Goal: Information Seeking & Learning: Check status

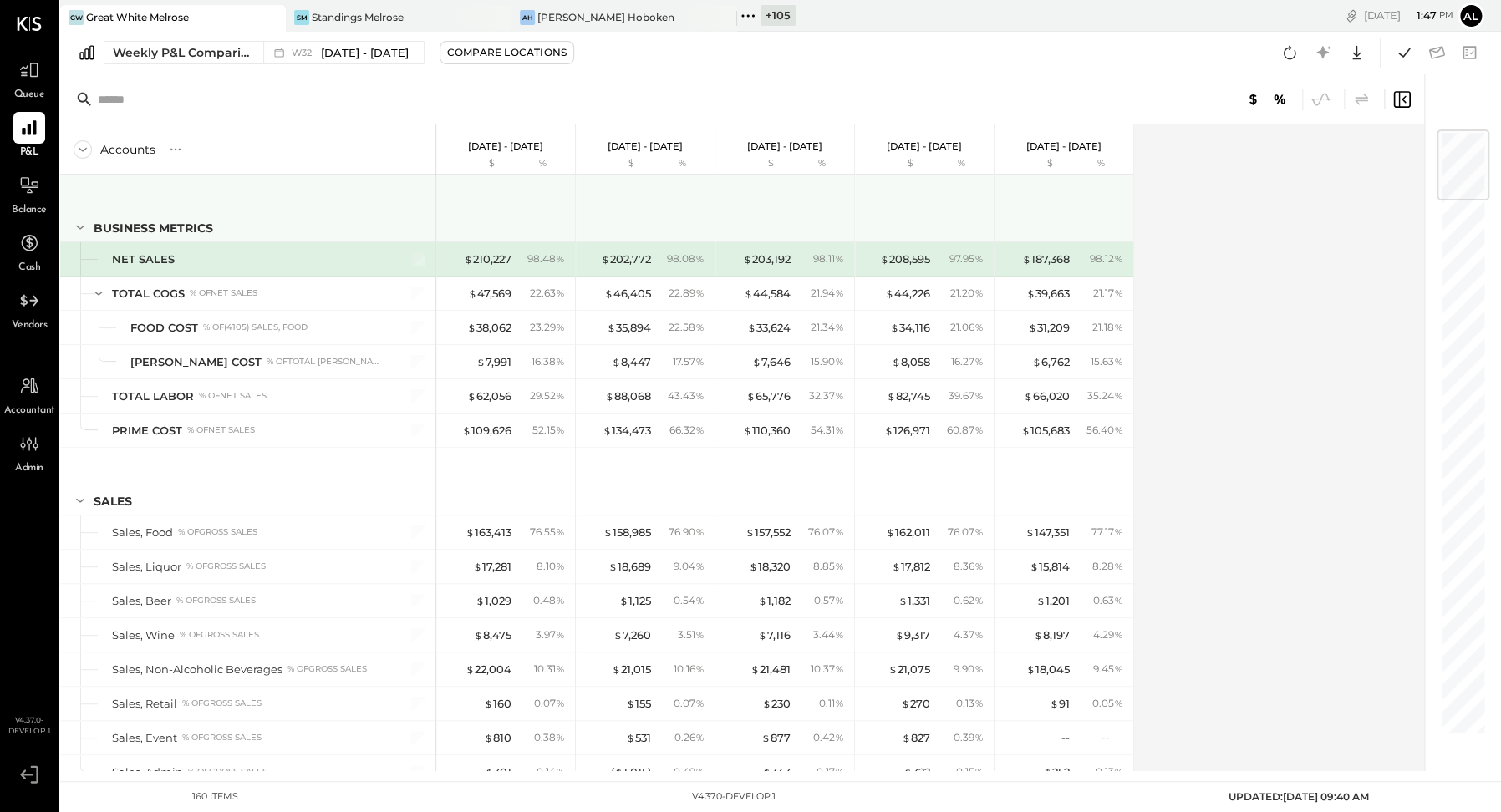
click at [80, 222] on icon at bounding box center [80, 226] width 18 height 18
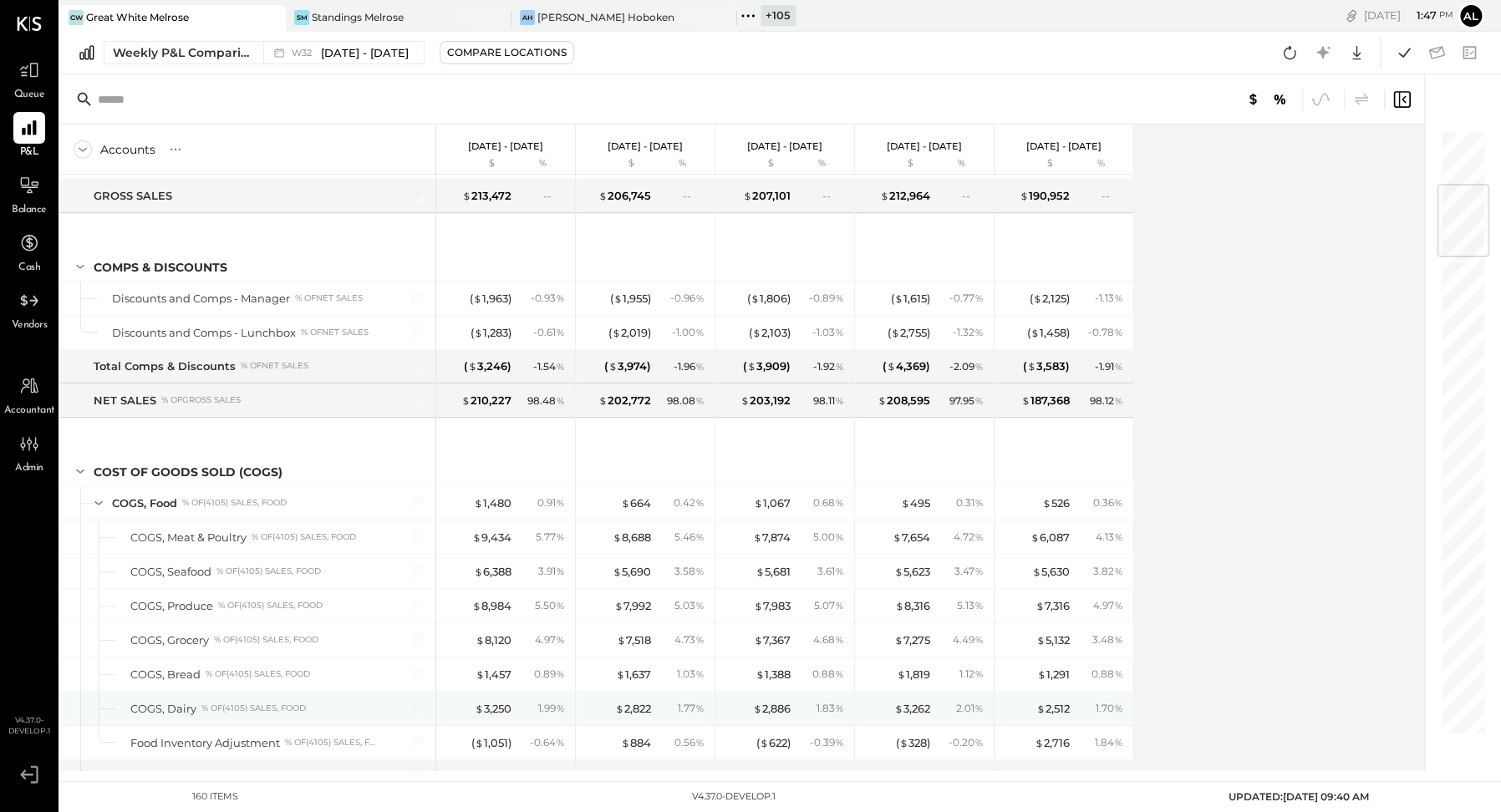
scroll to position [460, 0]
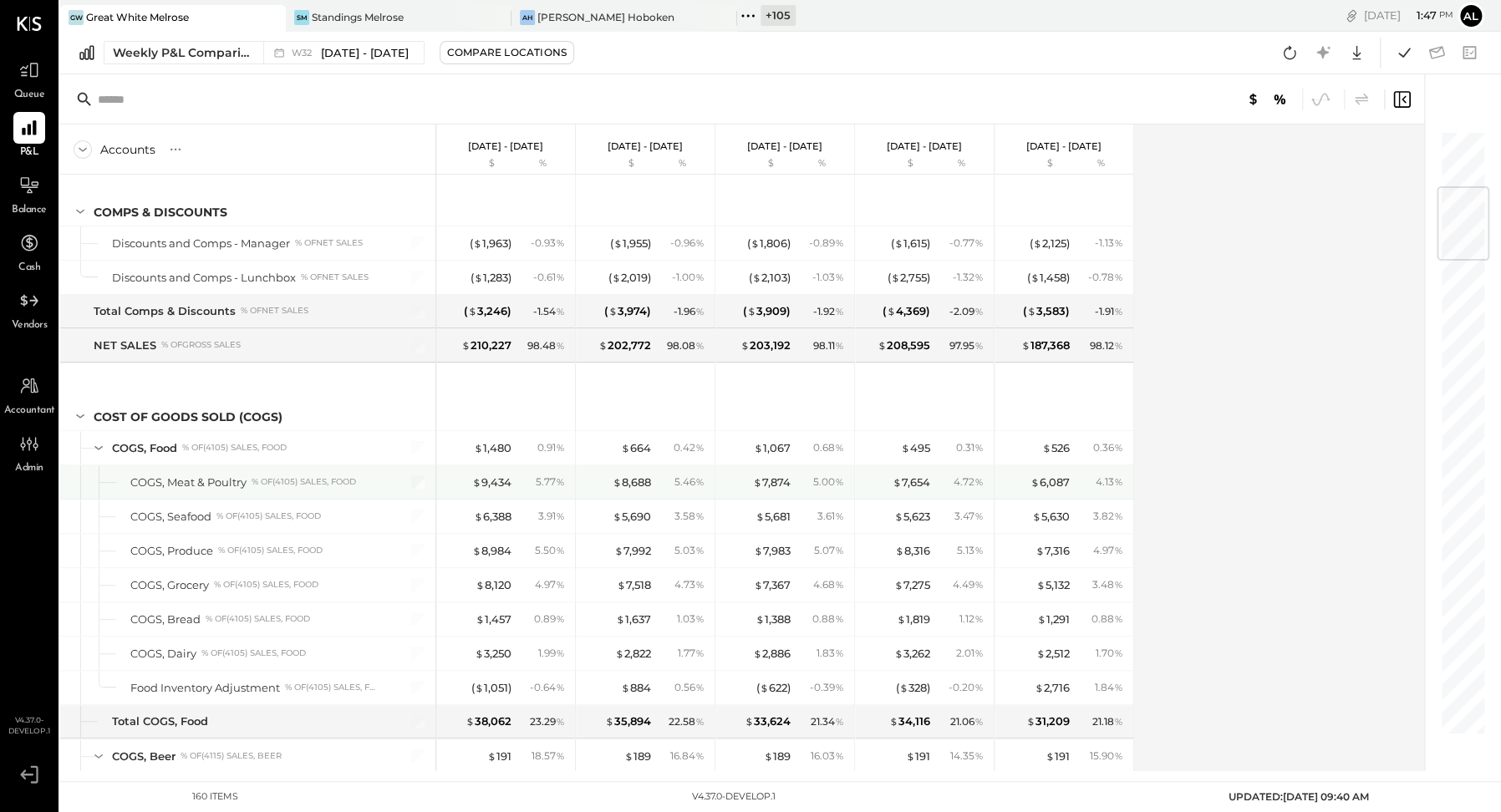
scroll to position [494, 0]
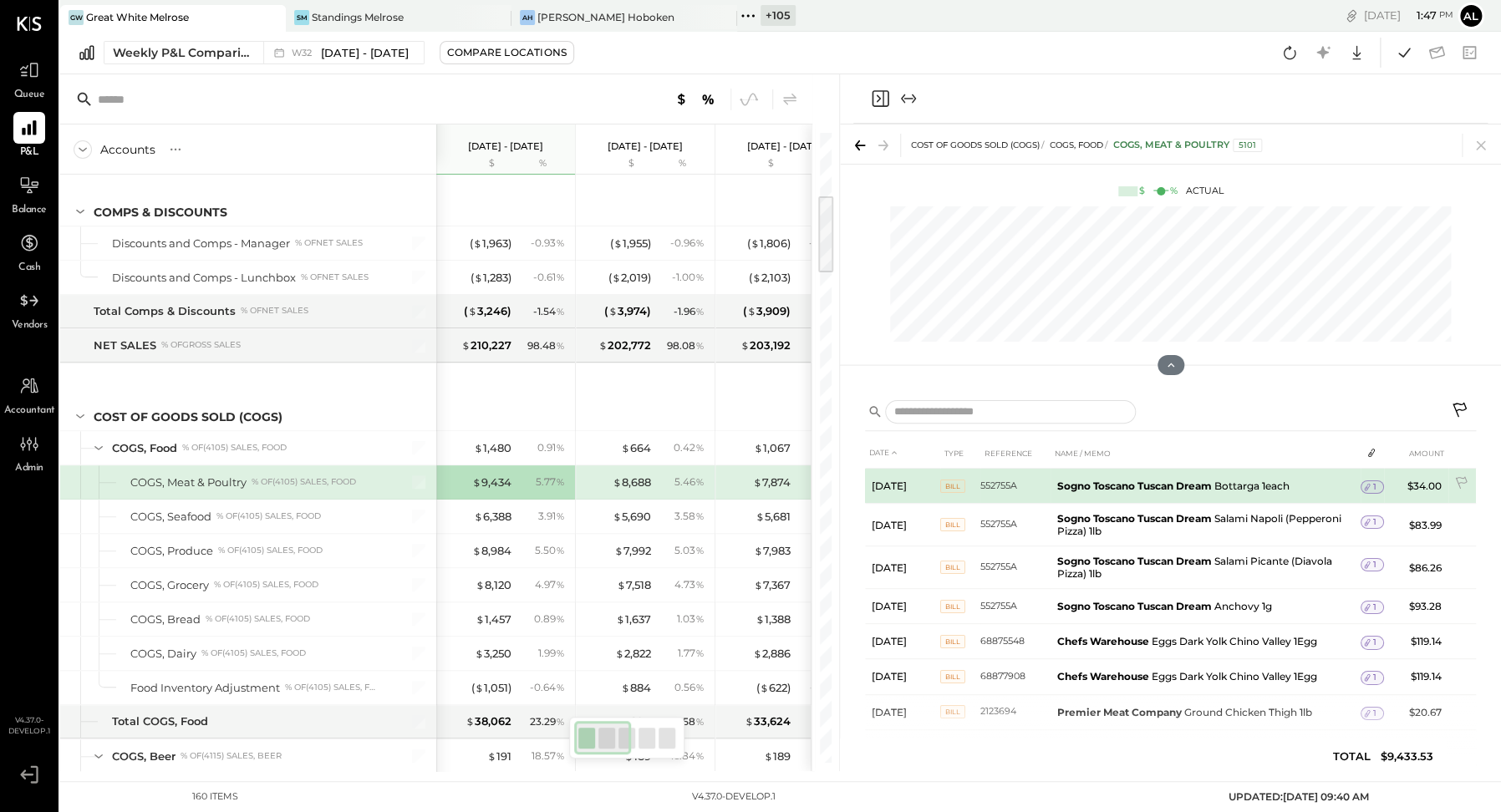
click at [1373, 486] on span "1" at bounding box center [1374, 487] width 3 height 11
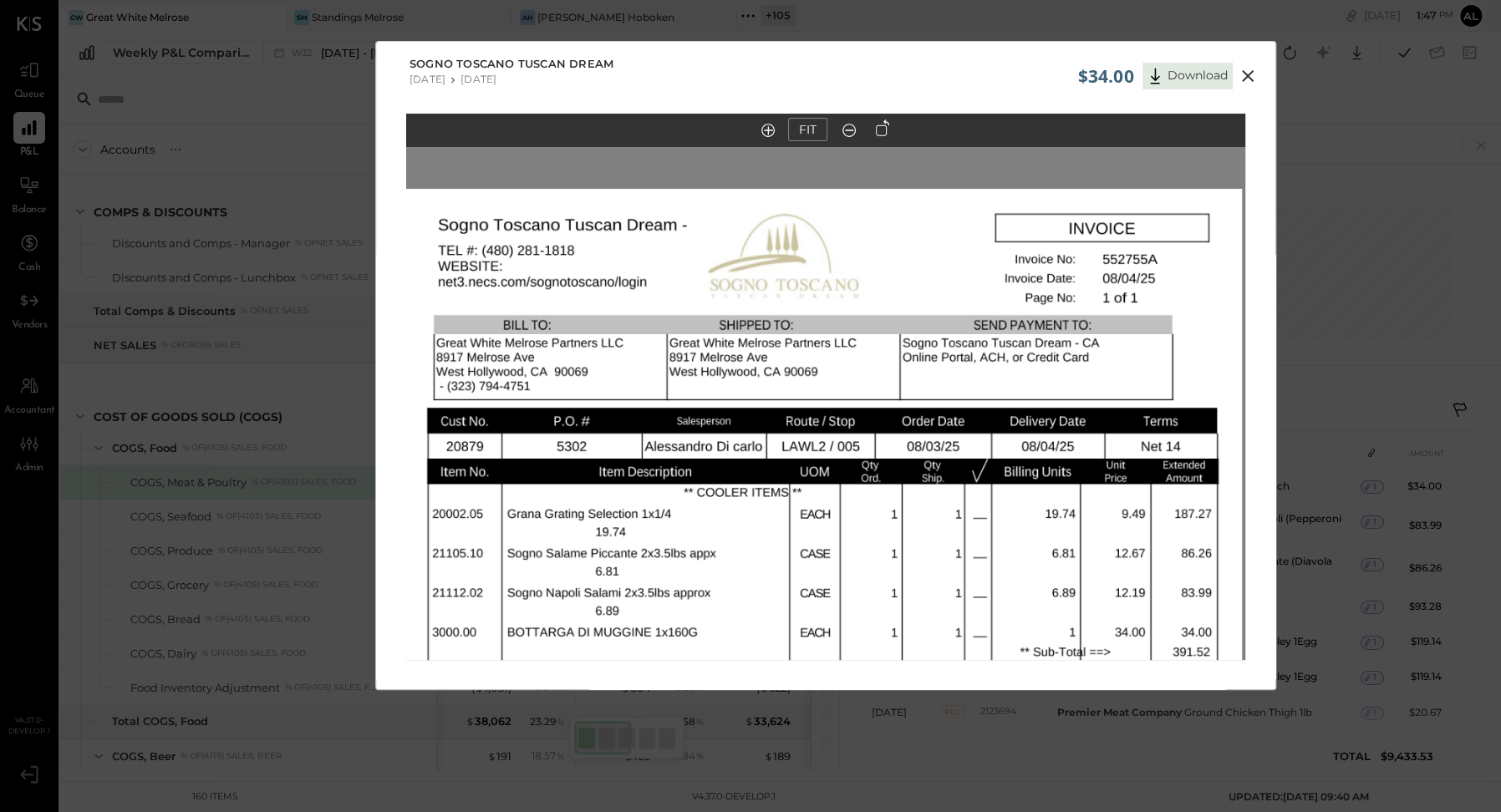
drag, startPoint x: 841, startPoint y: 259, endPoint x: 839, endPoint y: 624, distance: 365.0
click at [839, 624] on img at bounding box center [822, 731] width 839 height 1085
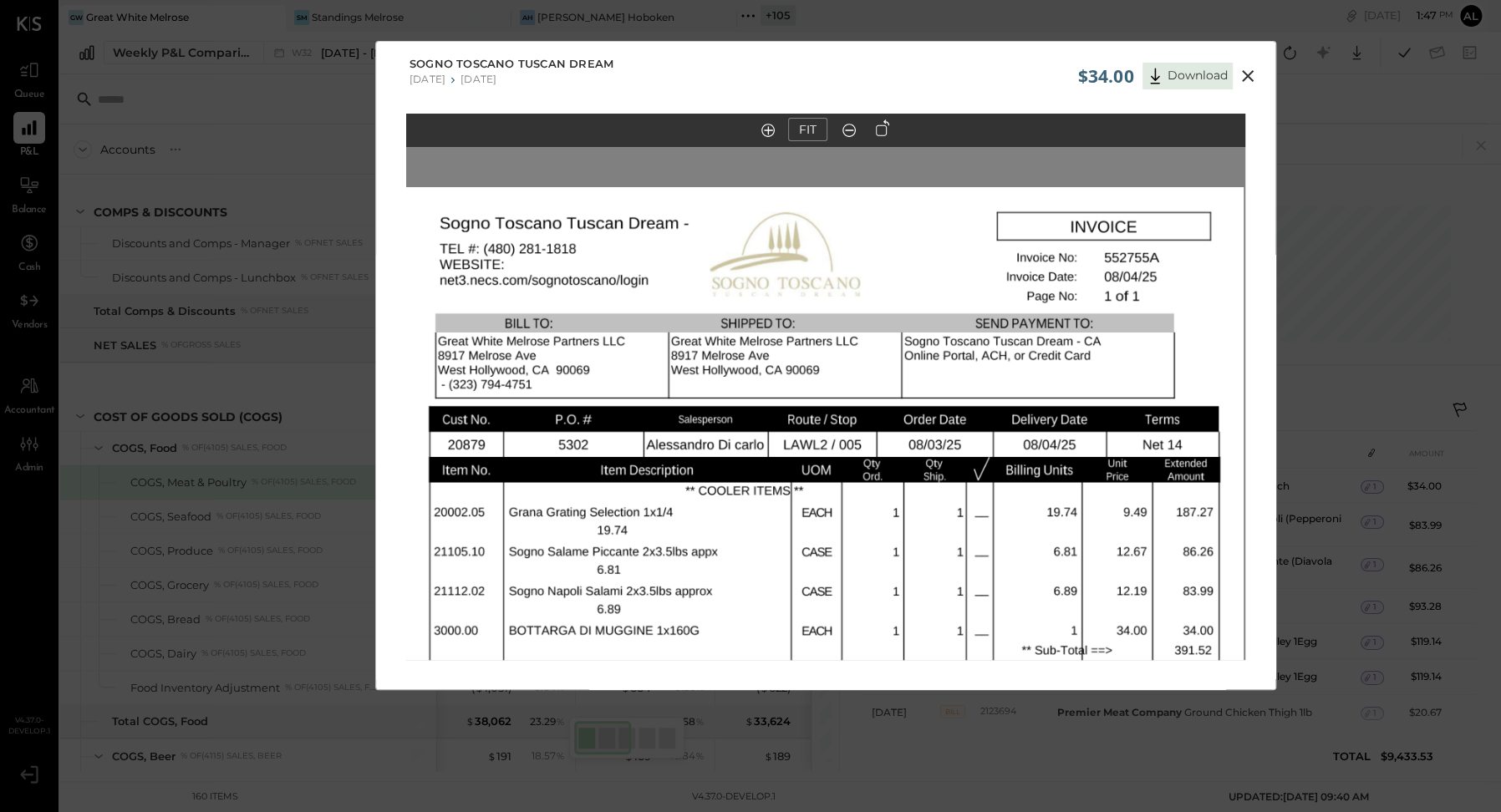
click at [1253, 70] on icon at bounding box center [1247, 75] width 20 height 20
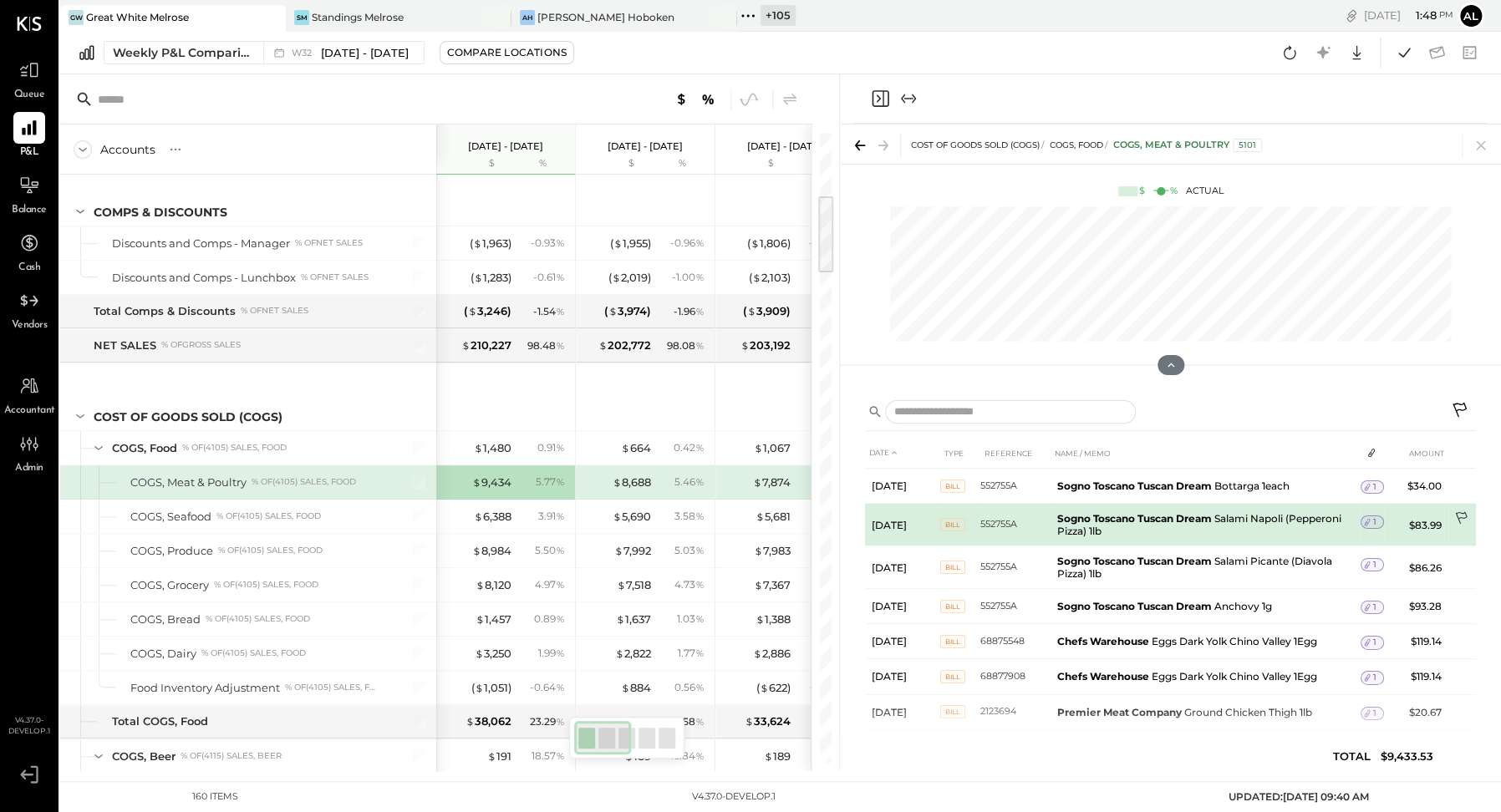
click at [1418, 515] on icon at bounding box center [1462, 519] width 16 height 16
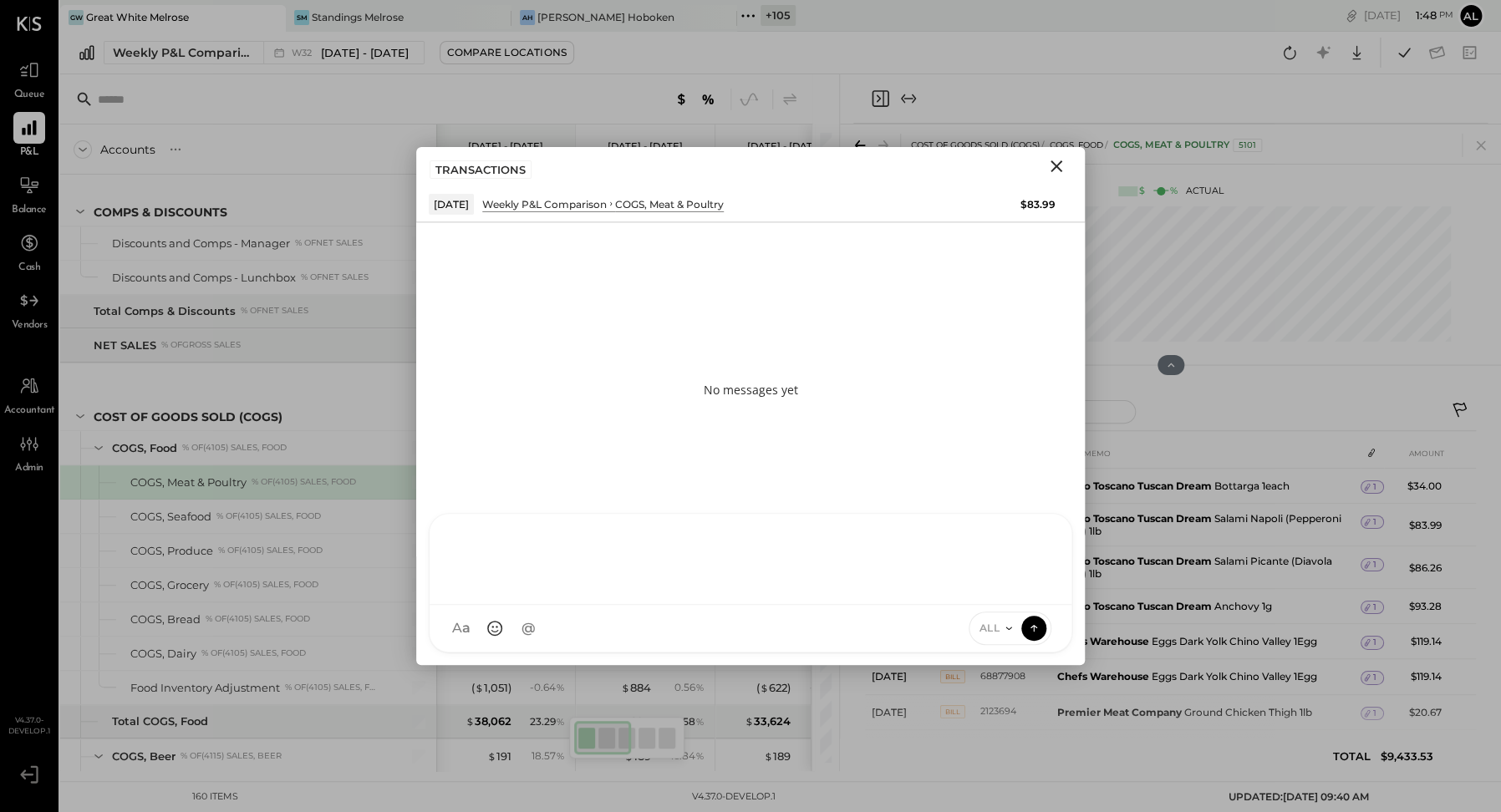
click at [600, 624] on div "AT [PERSON_NAME] Test AL [PERSON_NAME] S Santa JP [PERSON_NAME] AT [PERSON_NAME…" at bounding box center [750, 582] width 644 height 140
type input "****"
click at [550, 547] on span "[PERSON_NAME]" at bounding box center [590, 552] width 131 height 16
click at [1051, 166] on icon "Close" at bounding box center [1056, 166] width 20 height 20
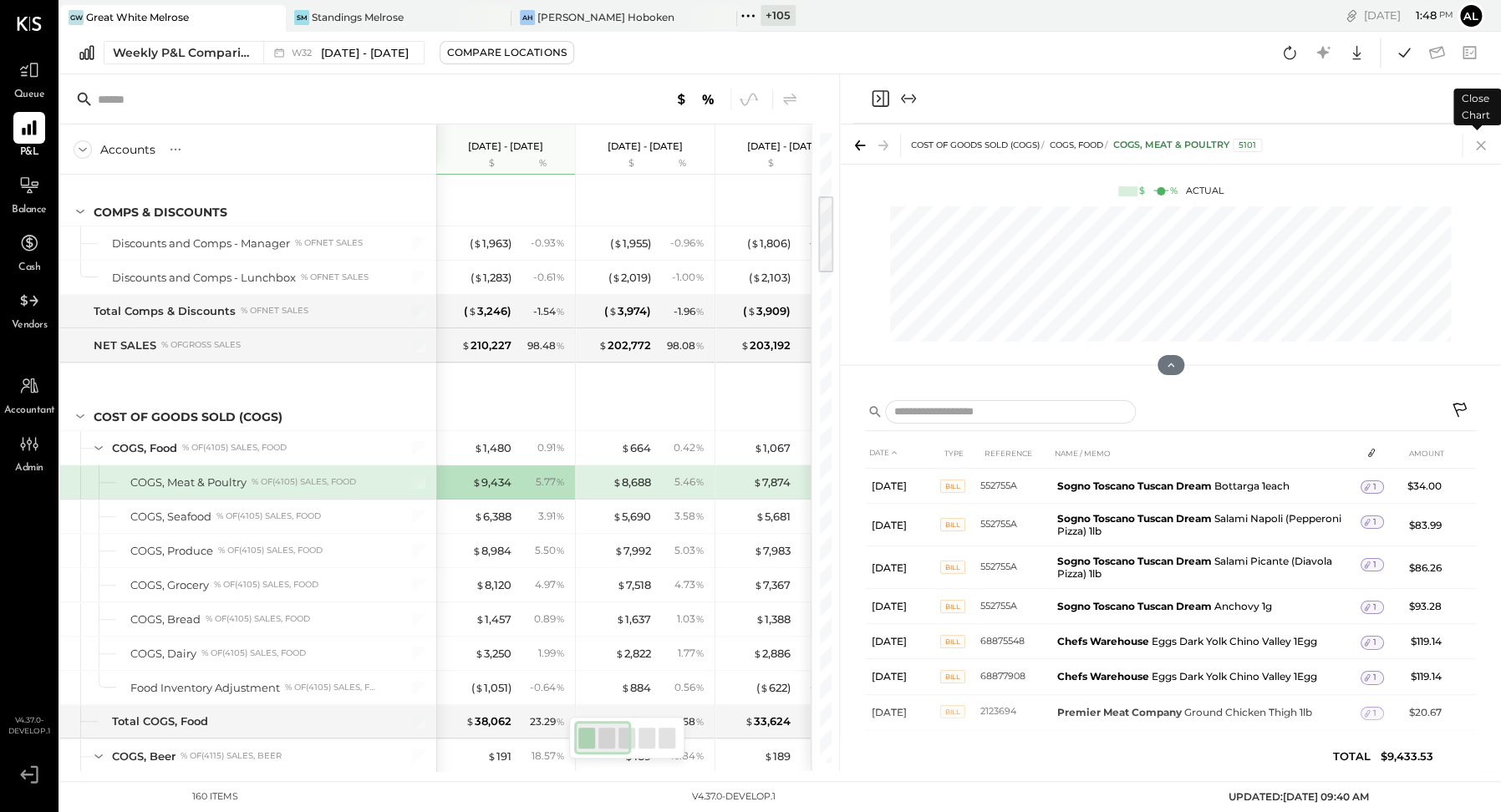
click at [1418, 150] on icon at bounding box center [1480, 145] width 23 height 23
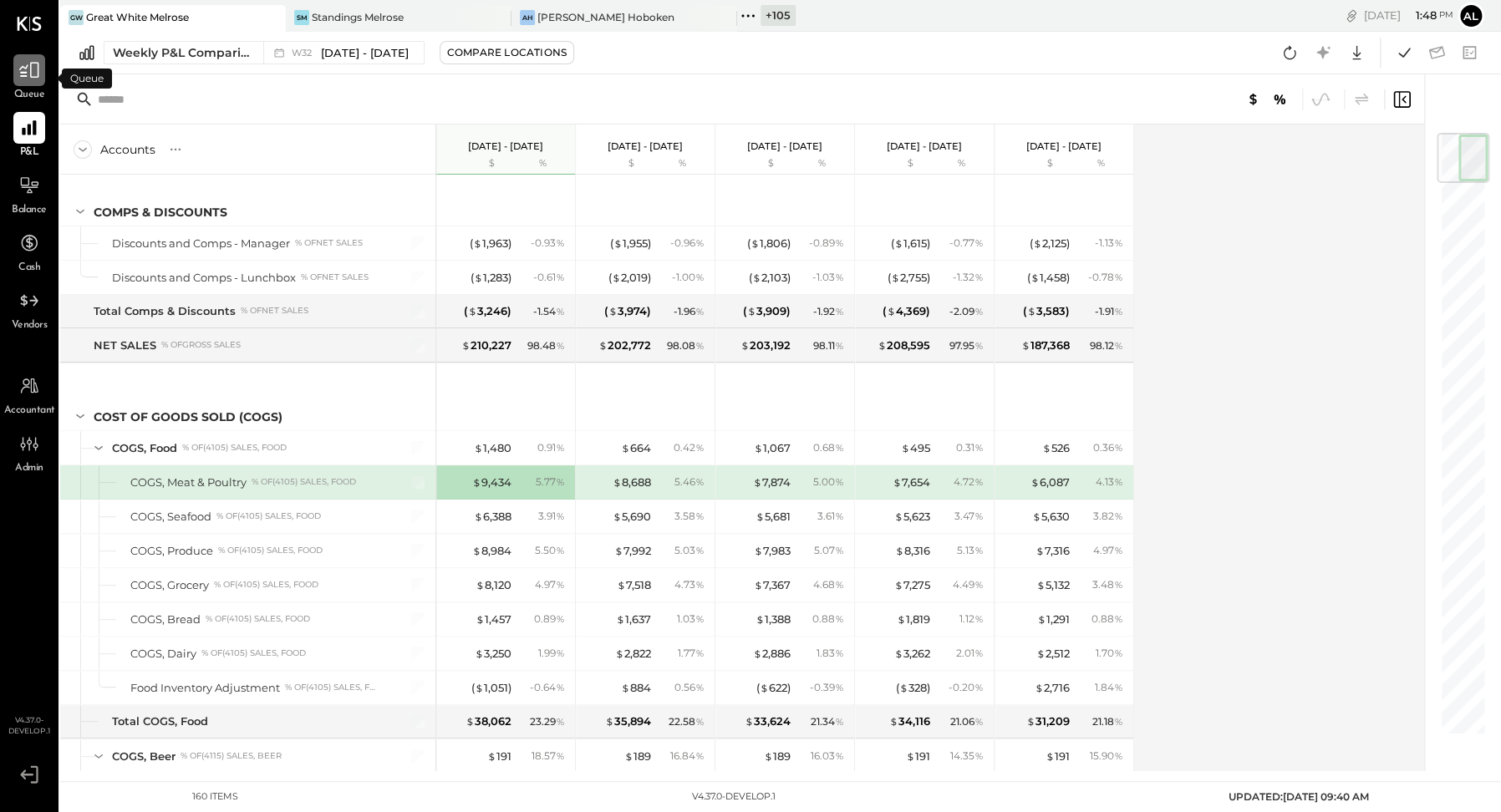
click at [31, 69] on icon at bounding box center [29, 70] width 20 height 16
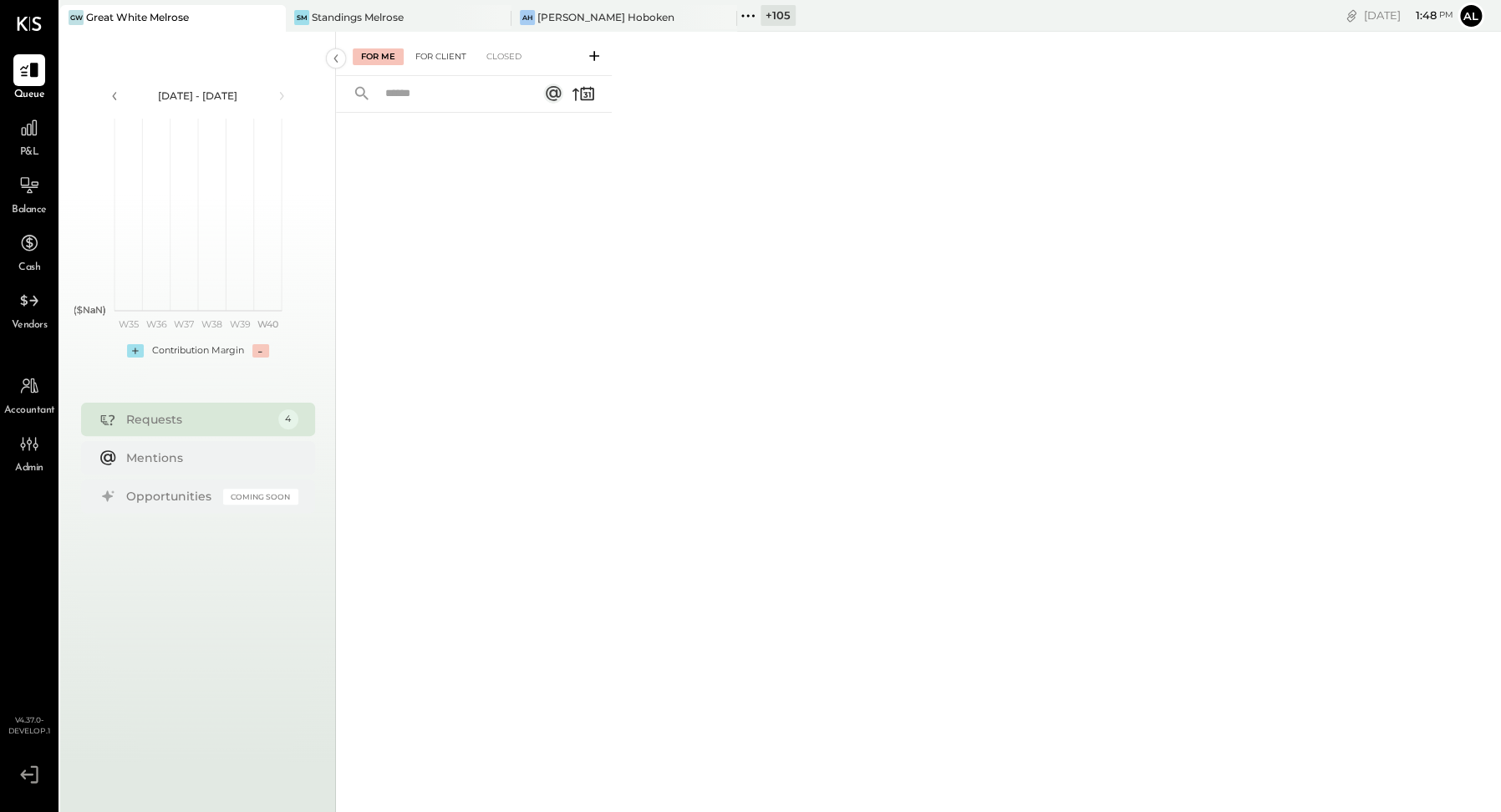
click at [431, 53] on div "For Client" at bounding box center [441, 56] width 68 height 16
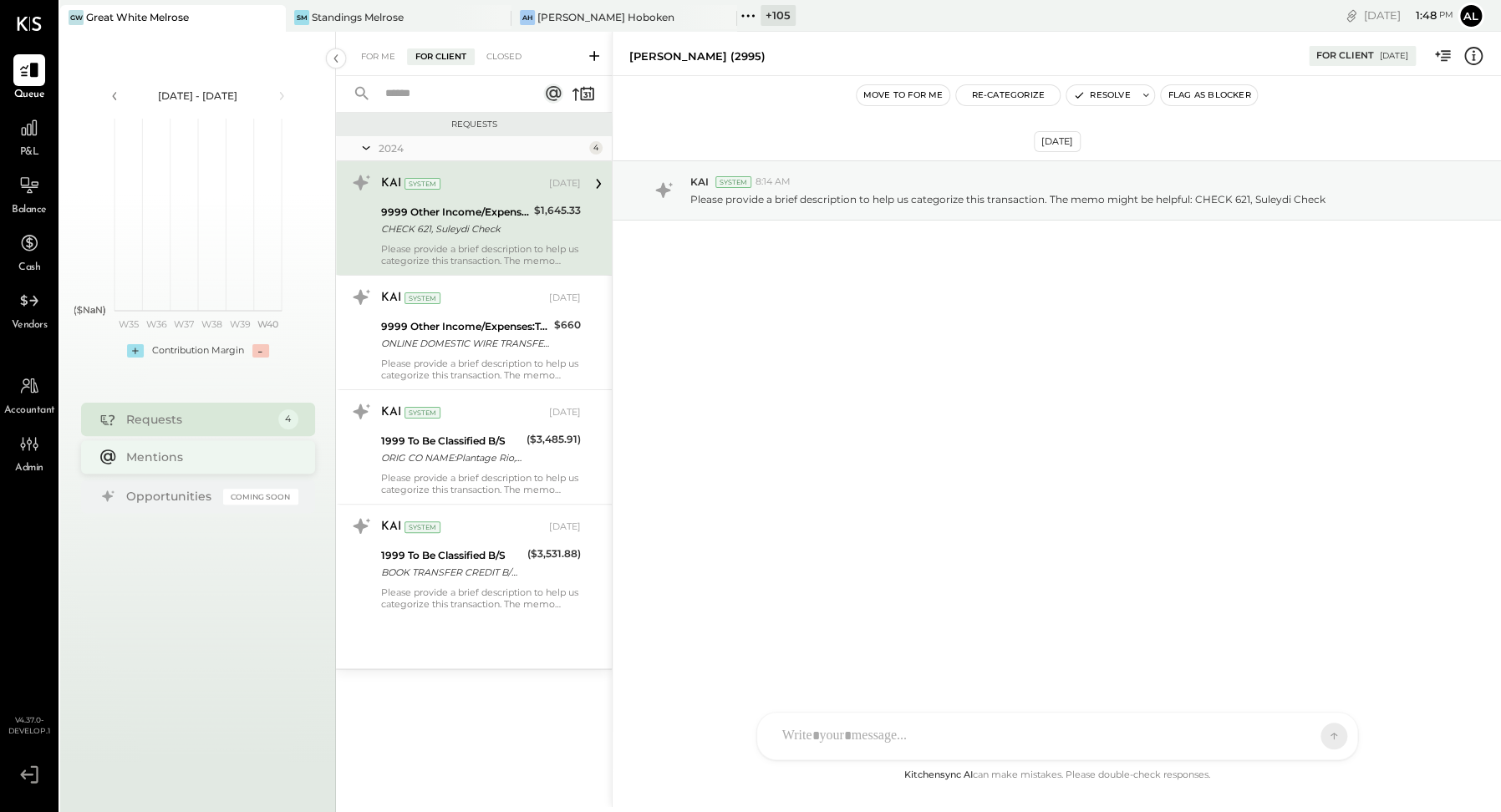
click at [193, 446] on div "Mentions" at bounding box center [198, 457] width 234 height 34
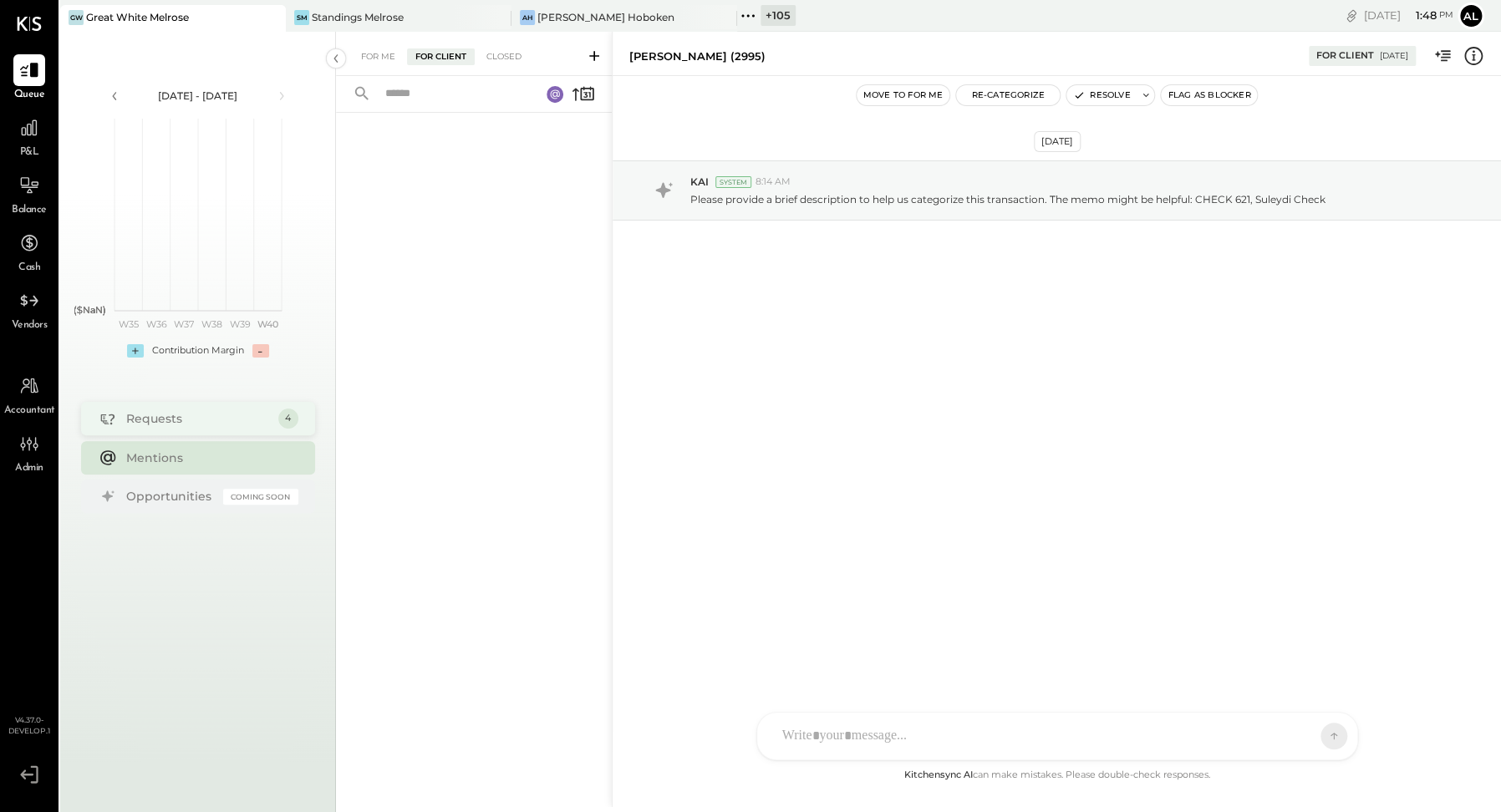
click at [172, 425] on div "Requests" at bounding box center [198, 418] width 144 height 16
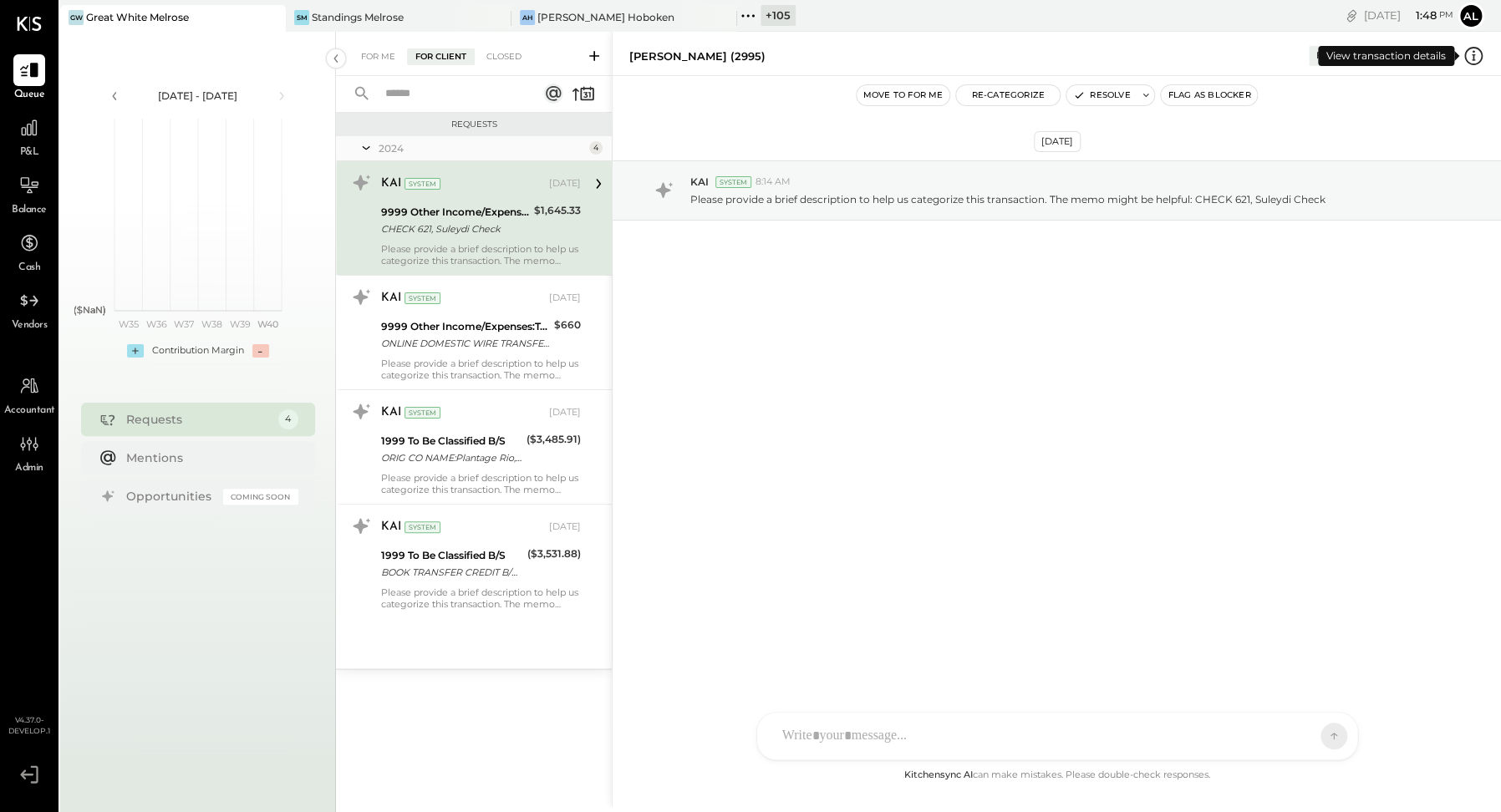
click at [1418, 53] on icon at bounding box center [1472, 56] width 22 height 22
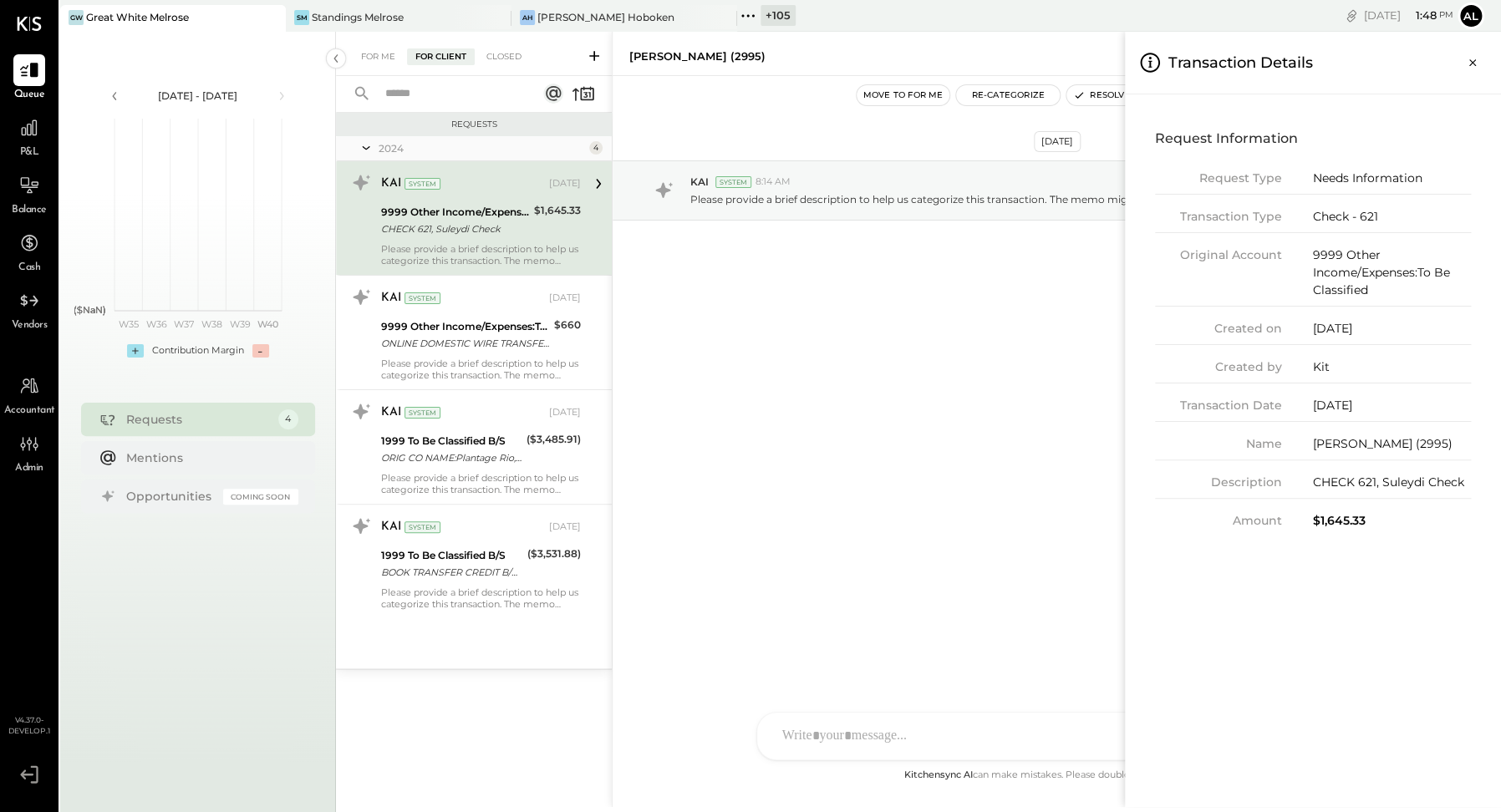
click at [1354, 443] on div "[PERSON_NAME] (2995)" at bounding box center [1392, 444] width 158 height 17
click at [1355, 491] on div "CHECK 621, Suleydi Check" at bounding box center [1392, 482] width 158 height 17
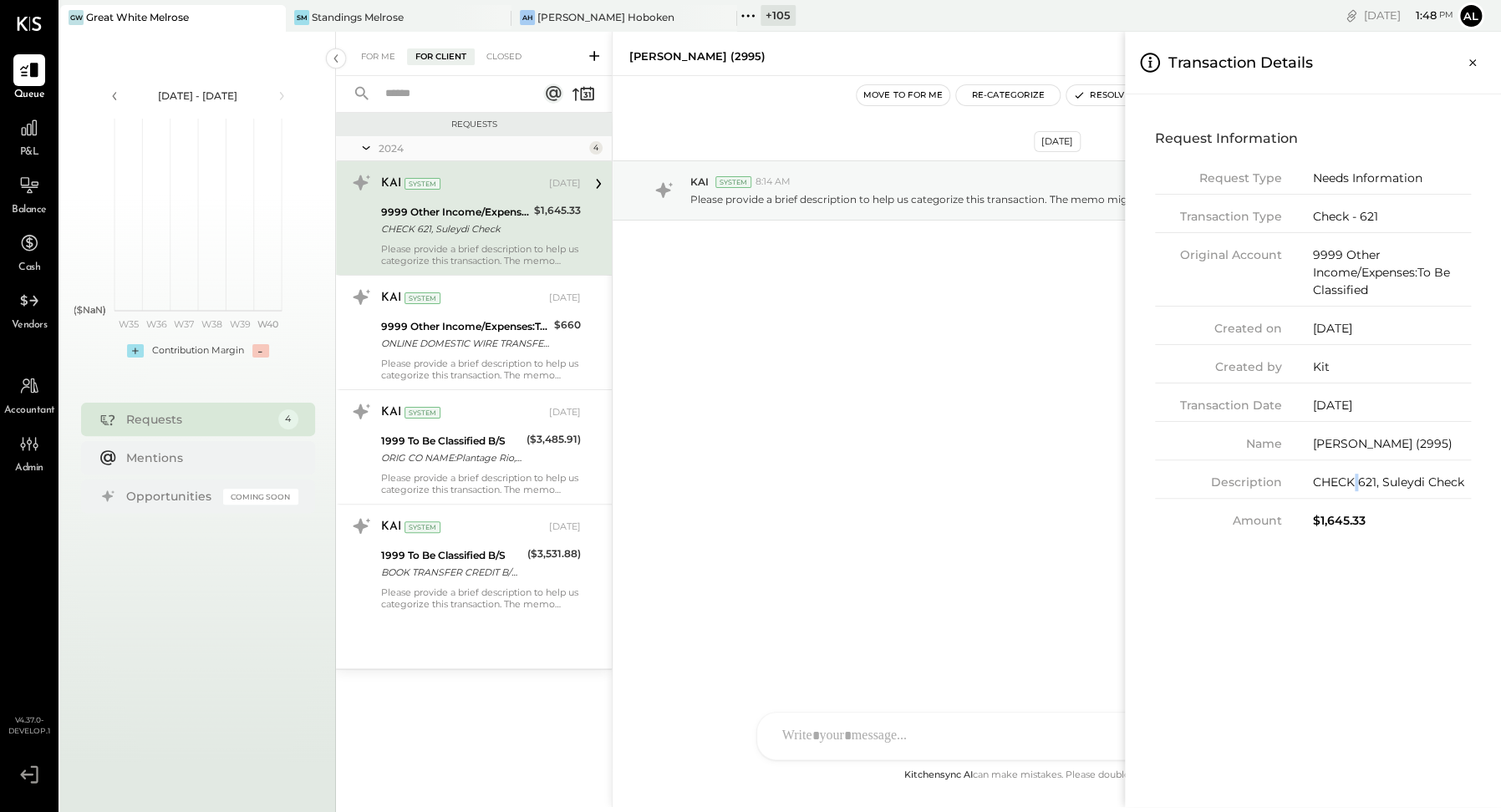
click at [1355, 491] on div "CHECK 621, Suleydi Check" at bounding box center [1392, 482] width 158 height 17
click at [1355, 442] on div "[PERSON_NAME] (2995)" at bounding box center [1392, 444] width 158 height 17
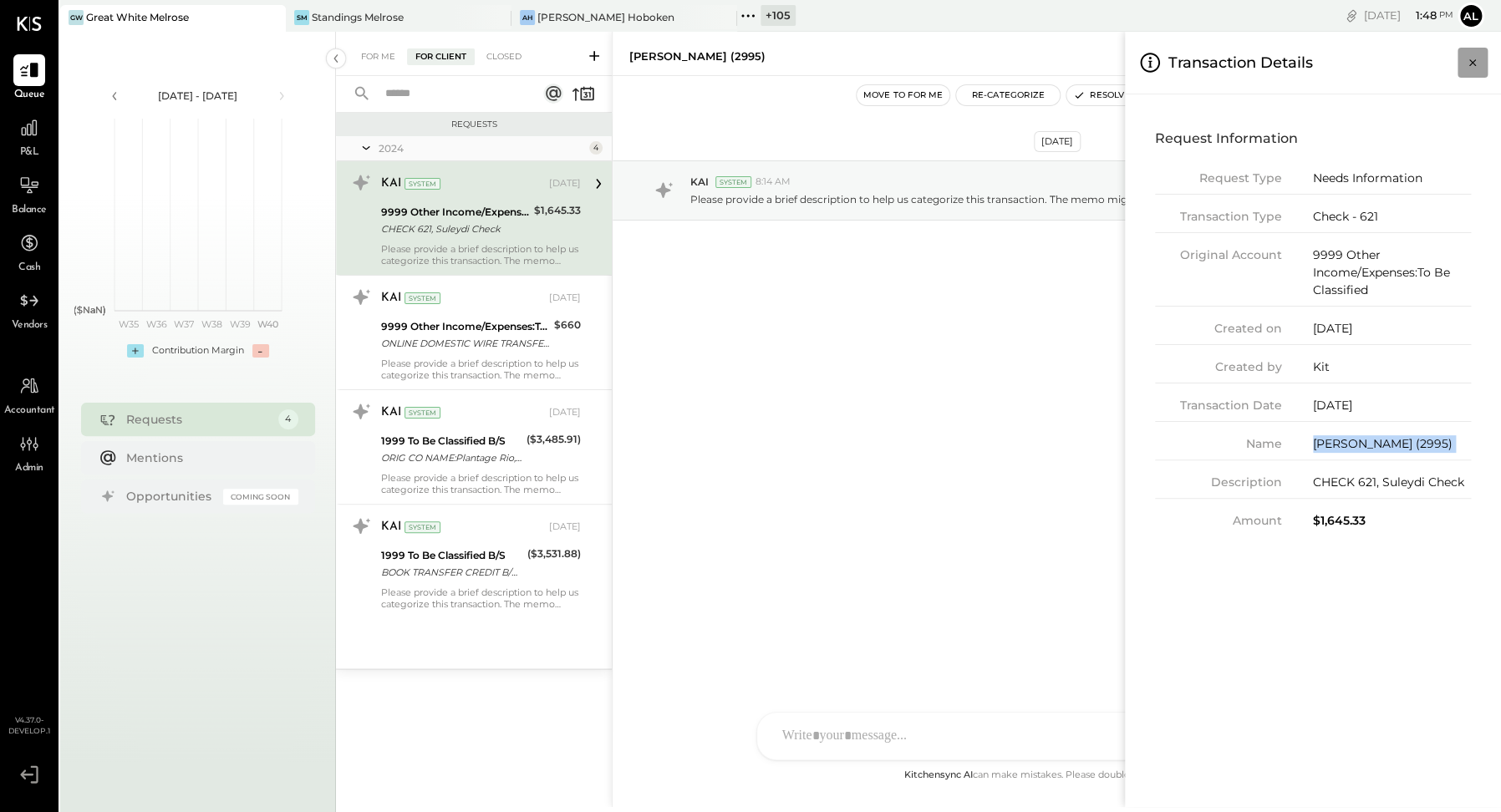
click at [1418, 62] on icon "Close panel" at bounding box center [1472, 62] width 16 height 16
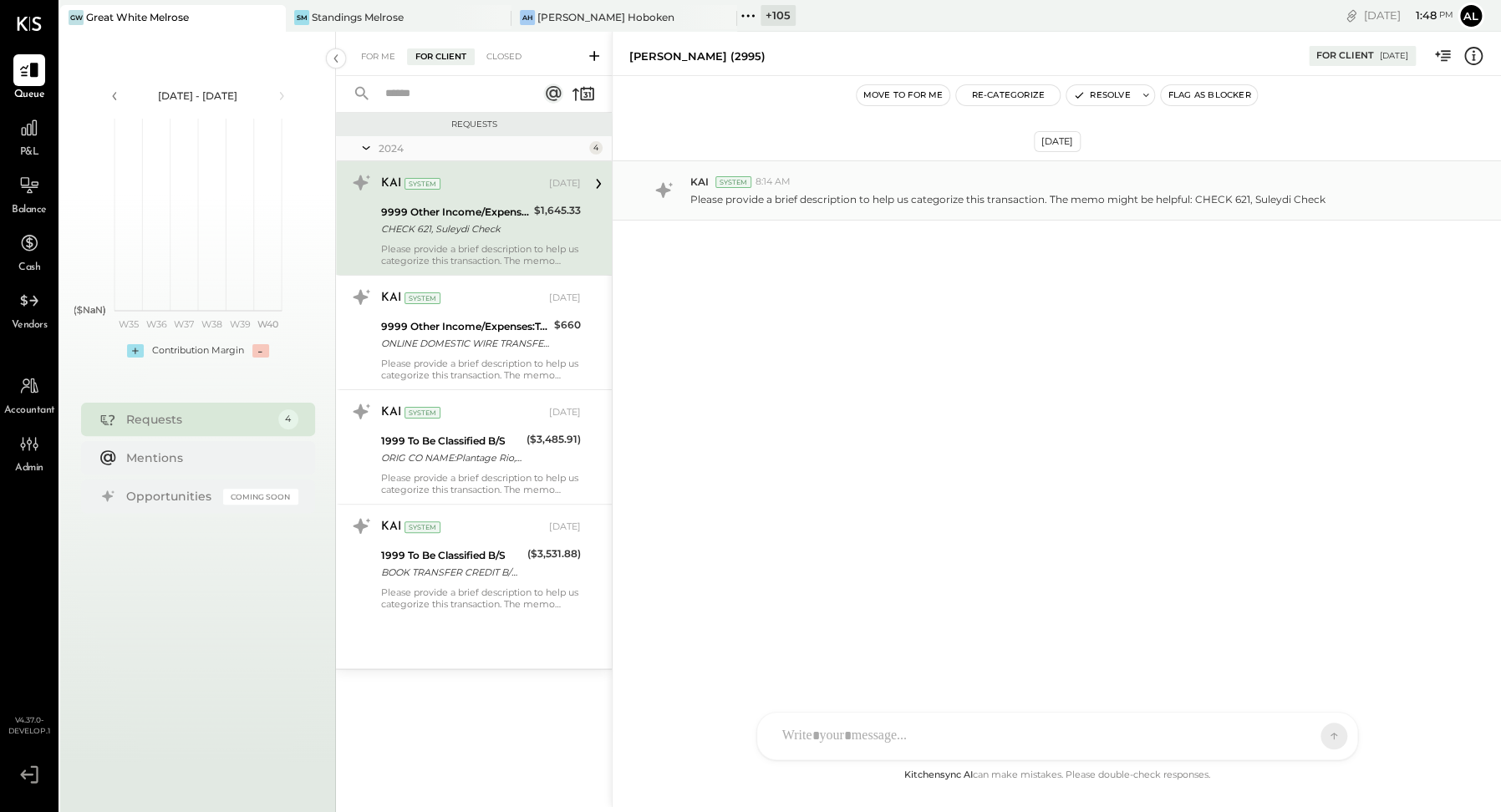
click at [701, 182] on span "KAI" at bounding box center [699, 181] width 18 height 14
click at [926, 713] on div at bounding box center [1058, 667] width 600 height 91
click at [1227, 205] on p "Please provide a brief description to help us categorize this transaction. The …" at bounding box center [1008, 200] width 635 height 14
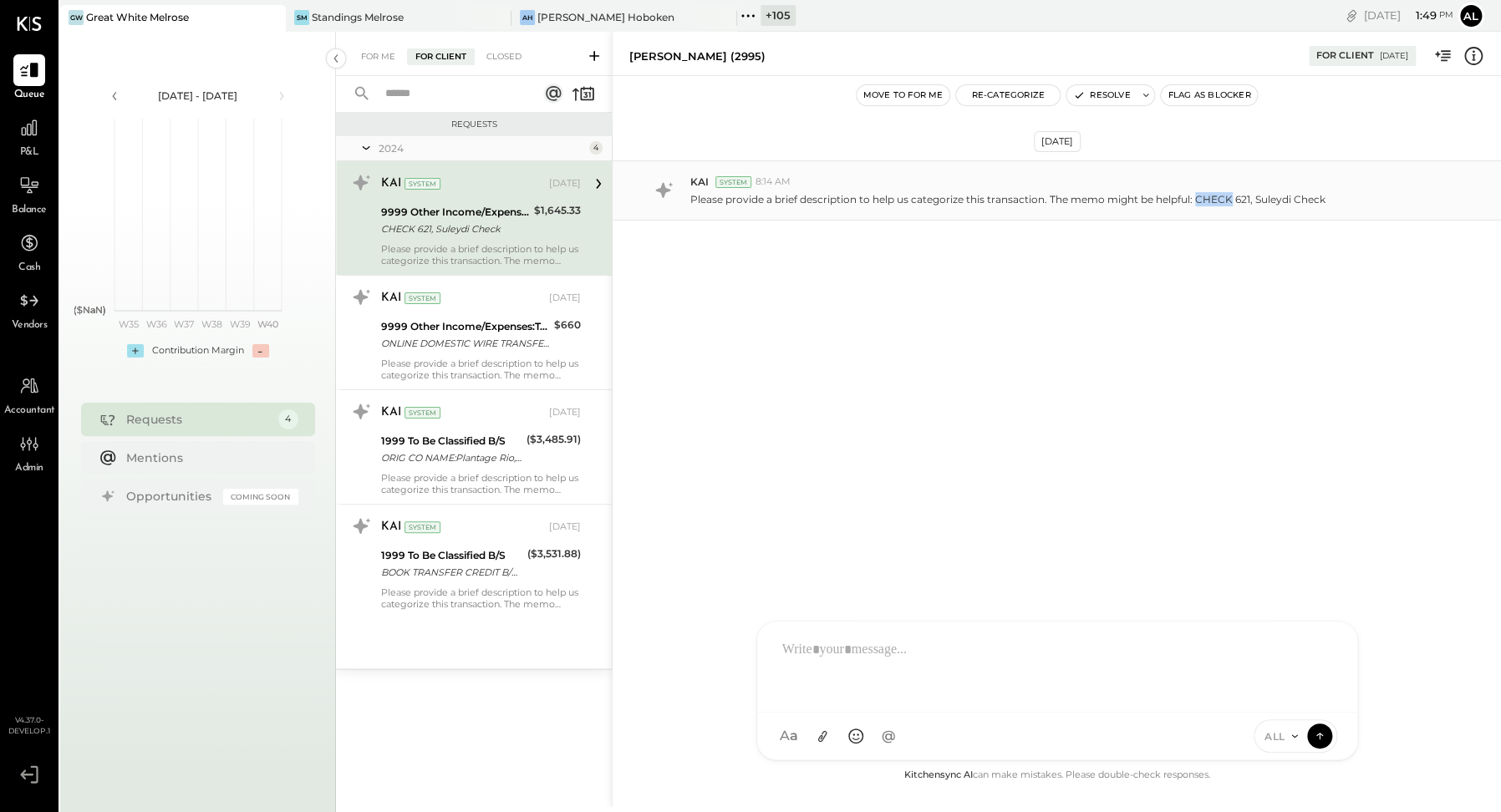
click at [1227, 205] on p "Please provide a brief description to help us categorize this transaction. The …" at bounding box center [1008, 200] width 635 height 14
click at [1242, 204] on p "Please provide a brief description to help us categorize this transaction. The …" at bounding box center [1008, 200] width 635 height 14
click at [1334, 204] on div "Please provide a brief description to help us categorize this transaction. The …" at bounding box center [1089, 198] width 797 height 17
click at [921, 698] on div at bounding box center [1057, 665] width 567 height 67
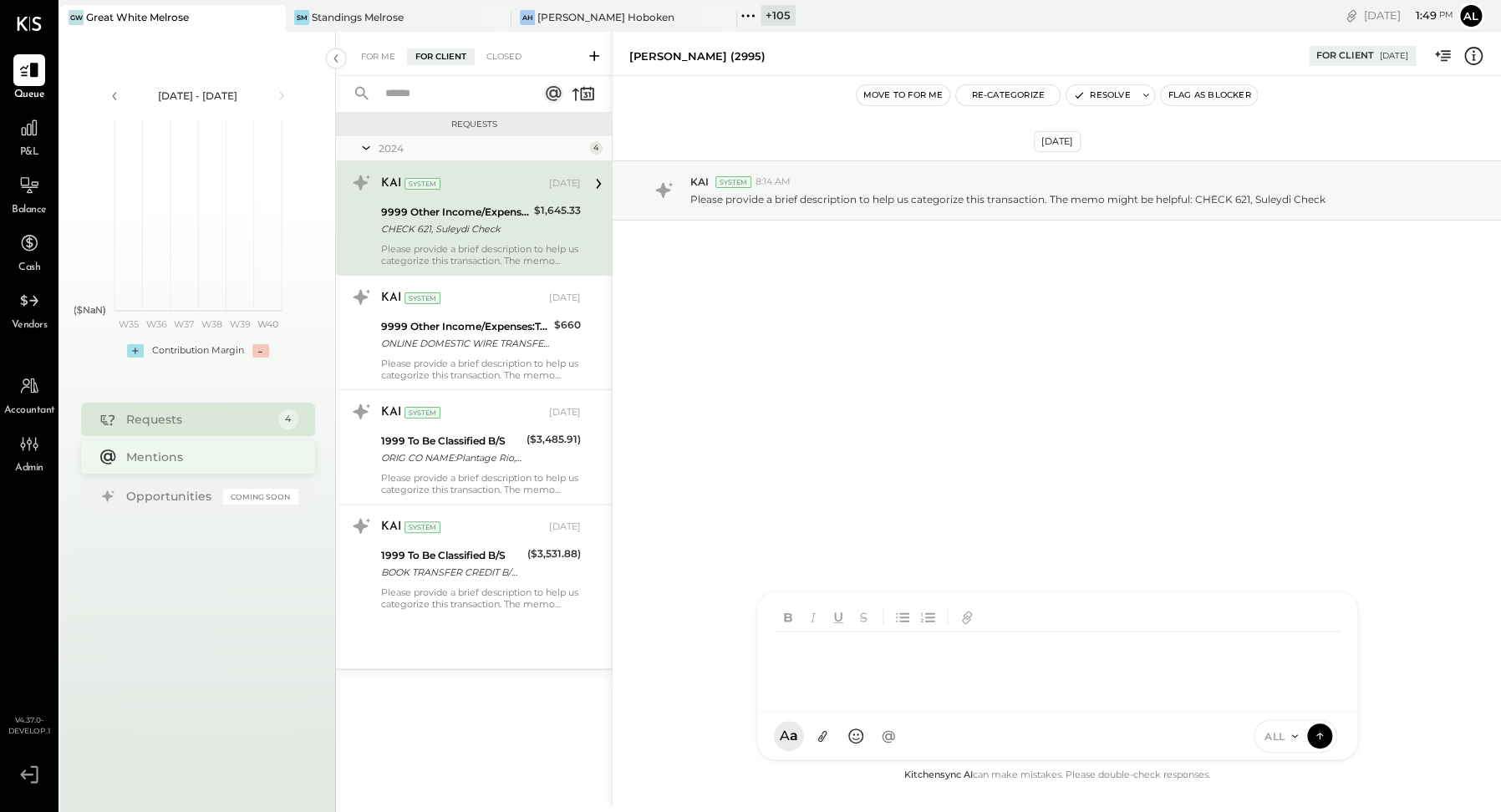
click at [157, 461] on div "Mentions" at bounding box center [207, 456] width 164 height 16
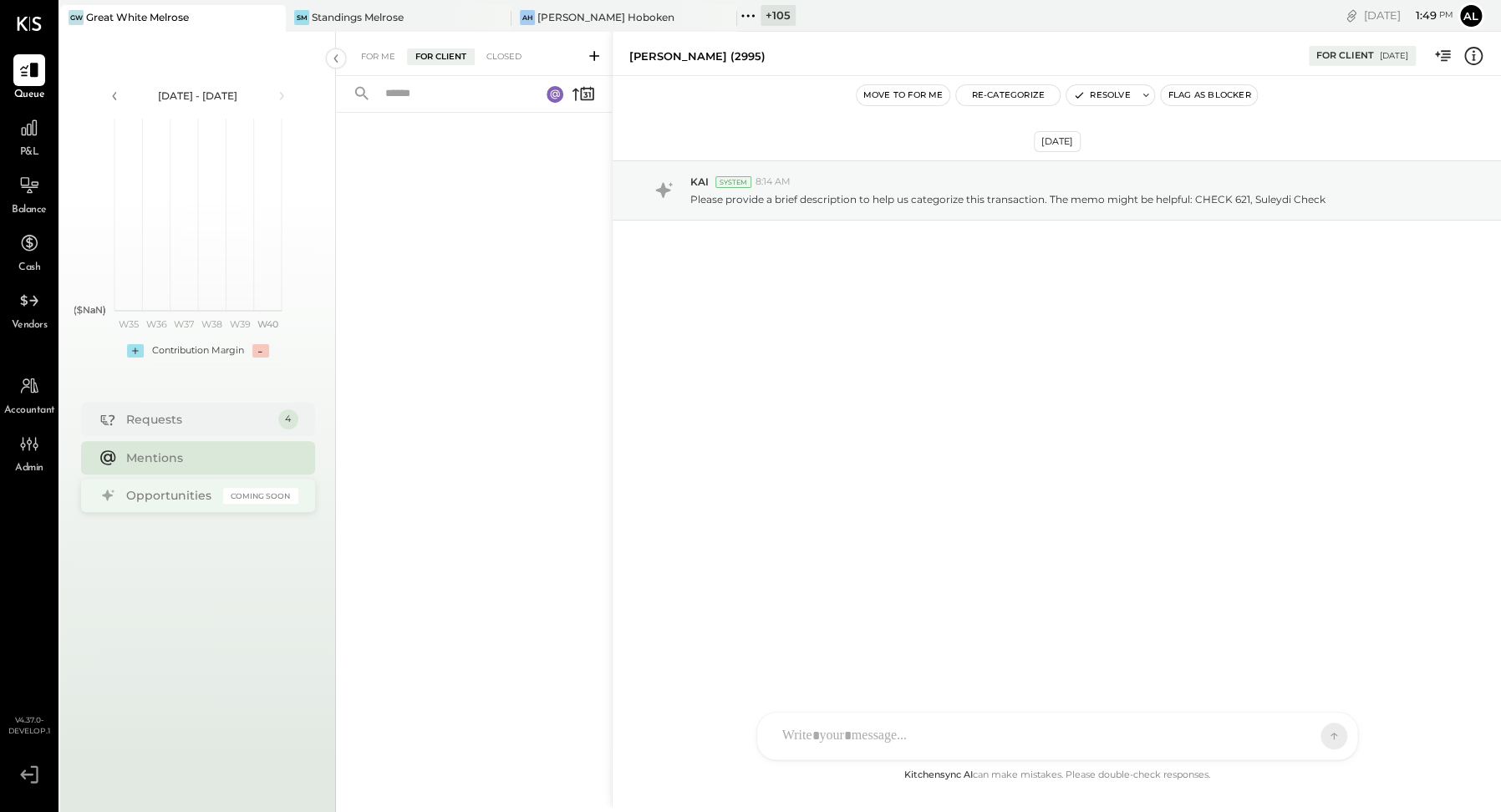
click at [163, 509] on div "Opportunities Coming Soon" at bounding box center [198, 495] width 234 height 34
click at [163, 508] on div "Opportunities Coming Soon" at bounding box center [198, 495] width 234 height 34
click at [171, 504] on div "Opportunities Coming Soon" at bounding box center [198, 495] width 234 height 34
click at [32, 137] on icon at bounding box center [29, 128] width 22 height 22
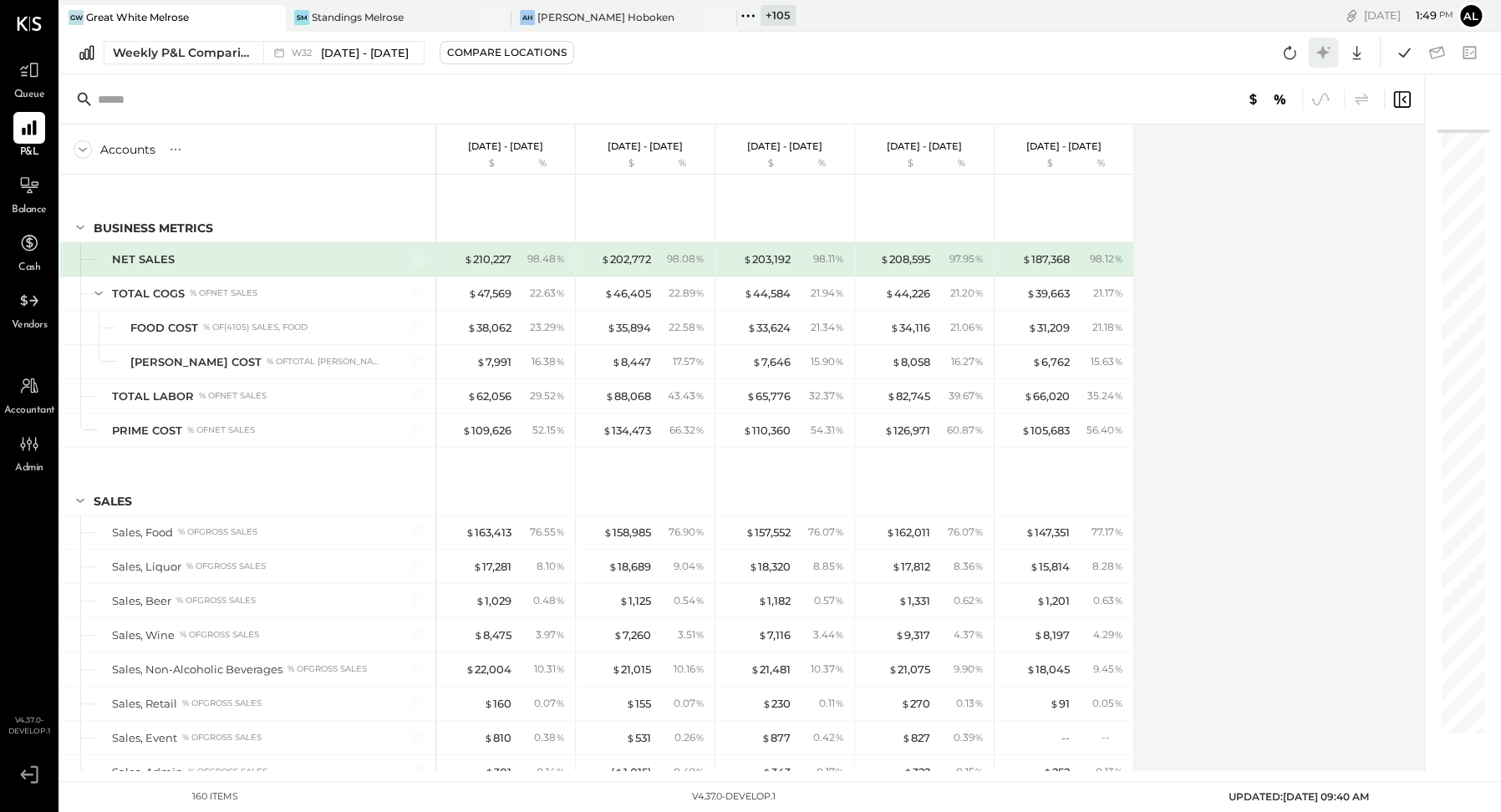
click at [1320, 56] on icon at bounding box center [1322, 52] width 22 height 22
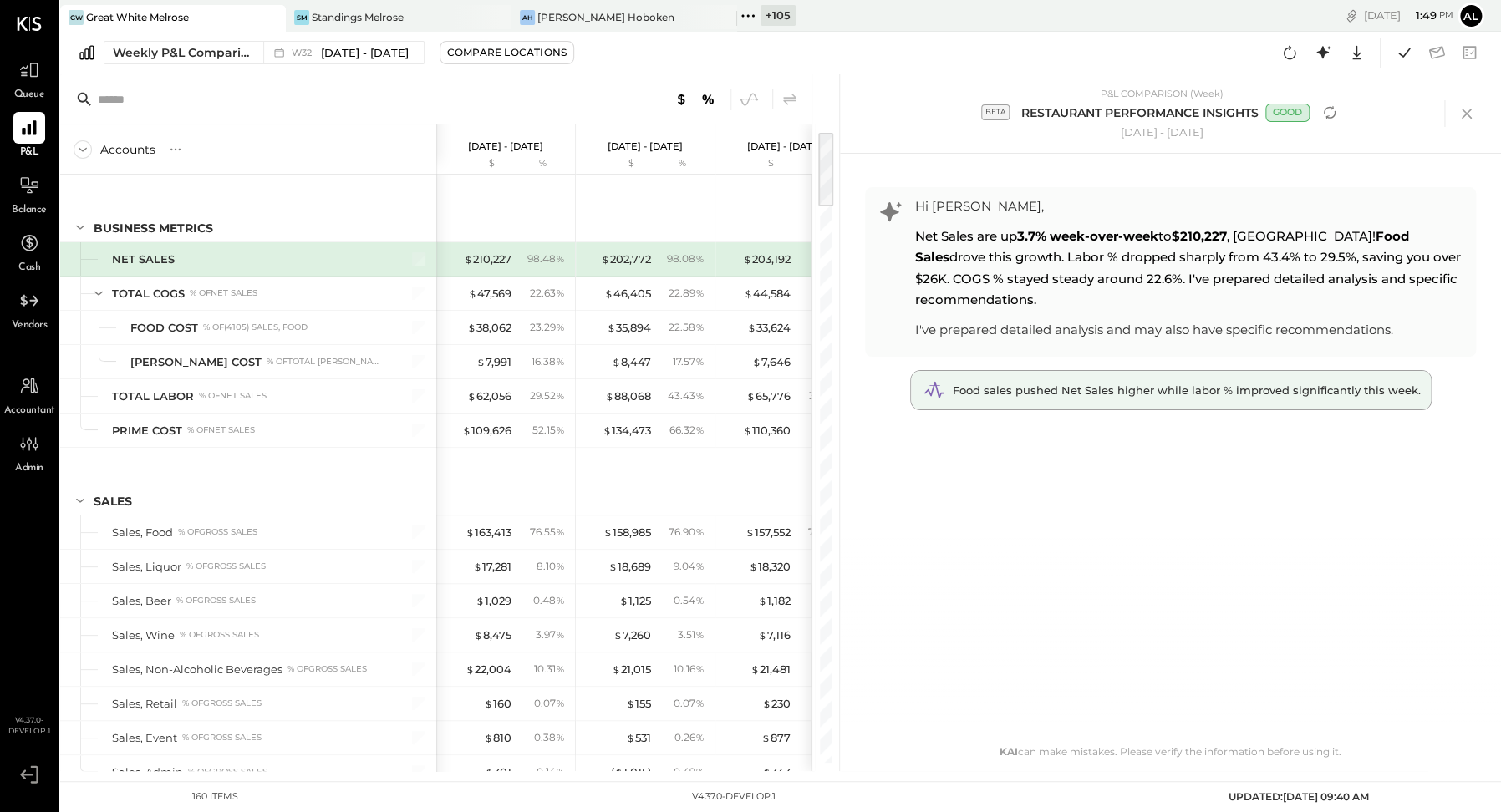
click at [1206, 394] on span "Food sales pushed Net Sales higher while labor % improved significantly this we…" at bounding box center [1186, 390] width 468 height 13
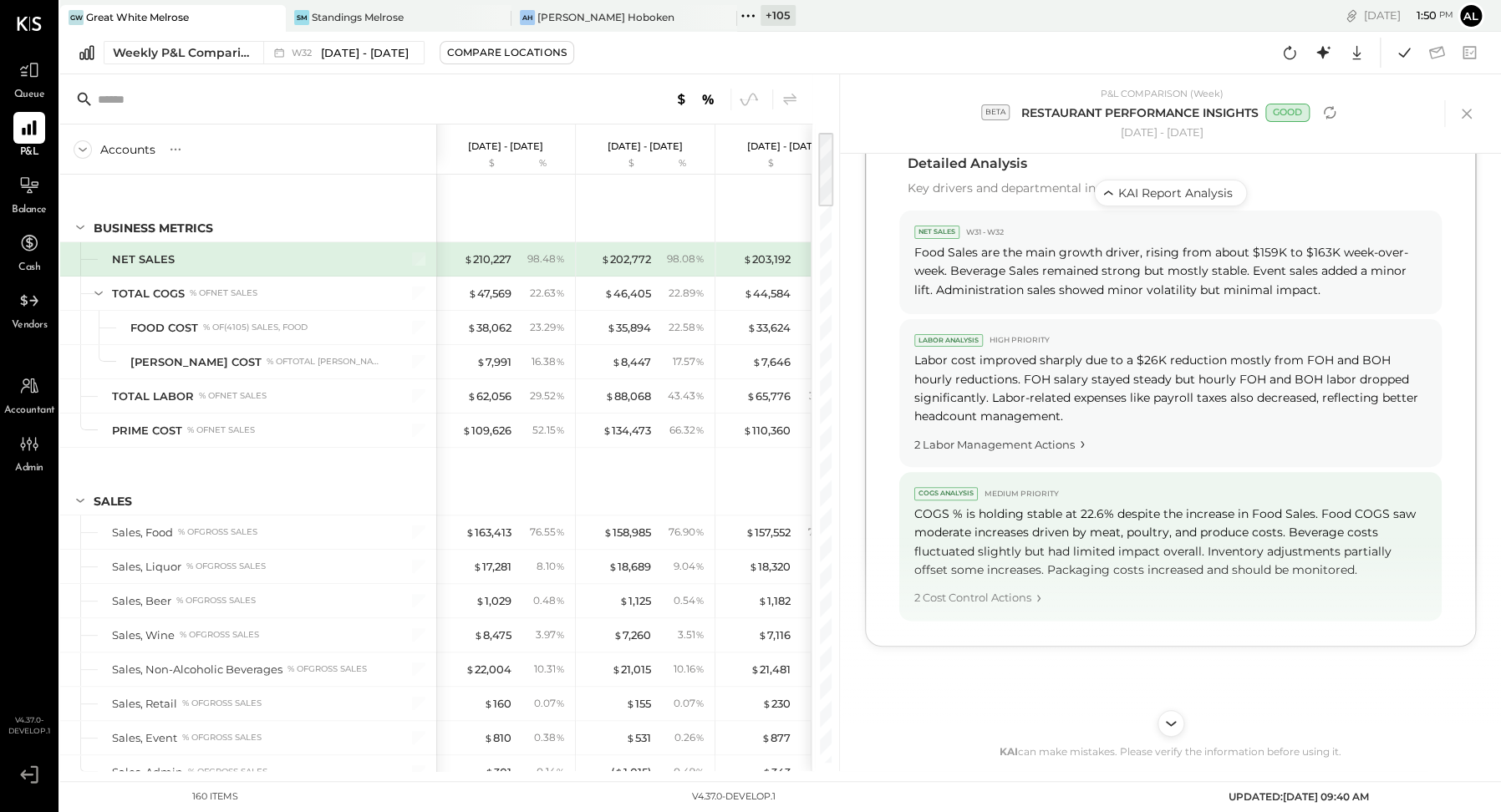
scroll to position [827, 0]
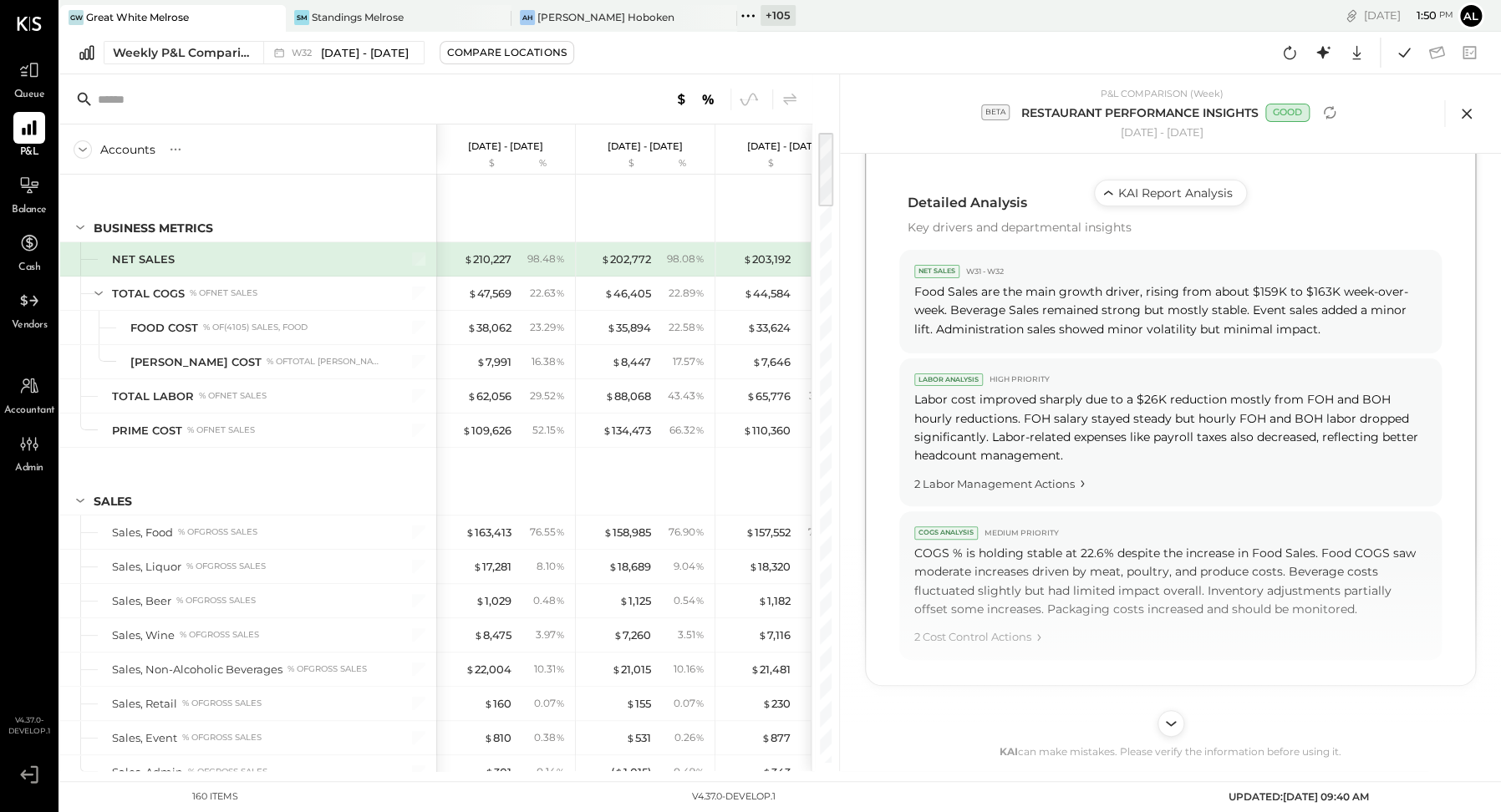
click at [1418, 113] on icon at bounding box center [1466, 114] width 25 height 25
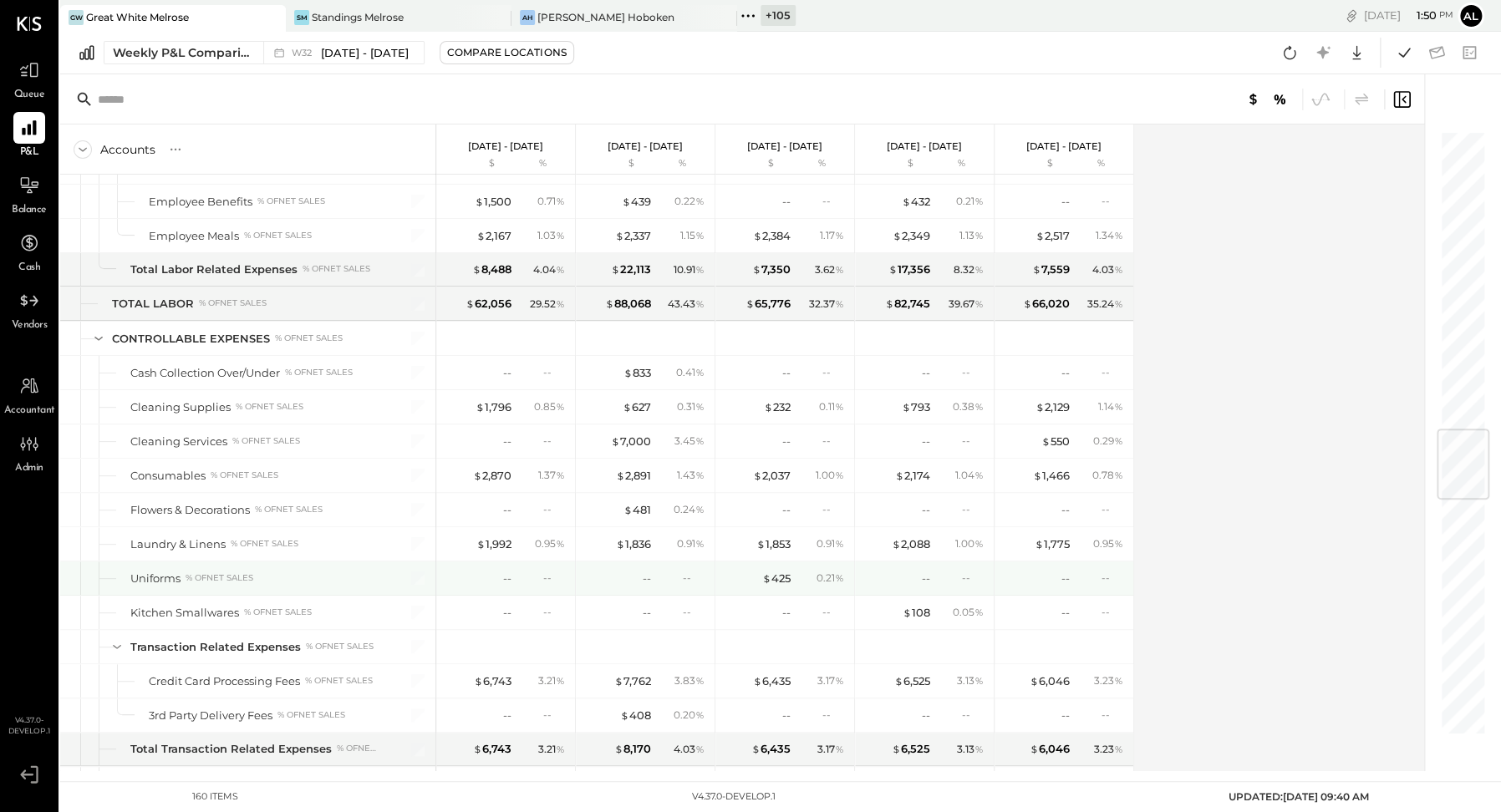
scroll to position [2525, 0]
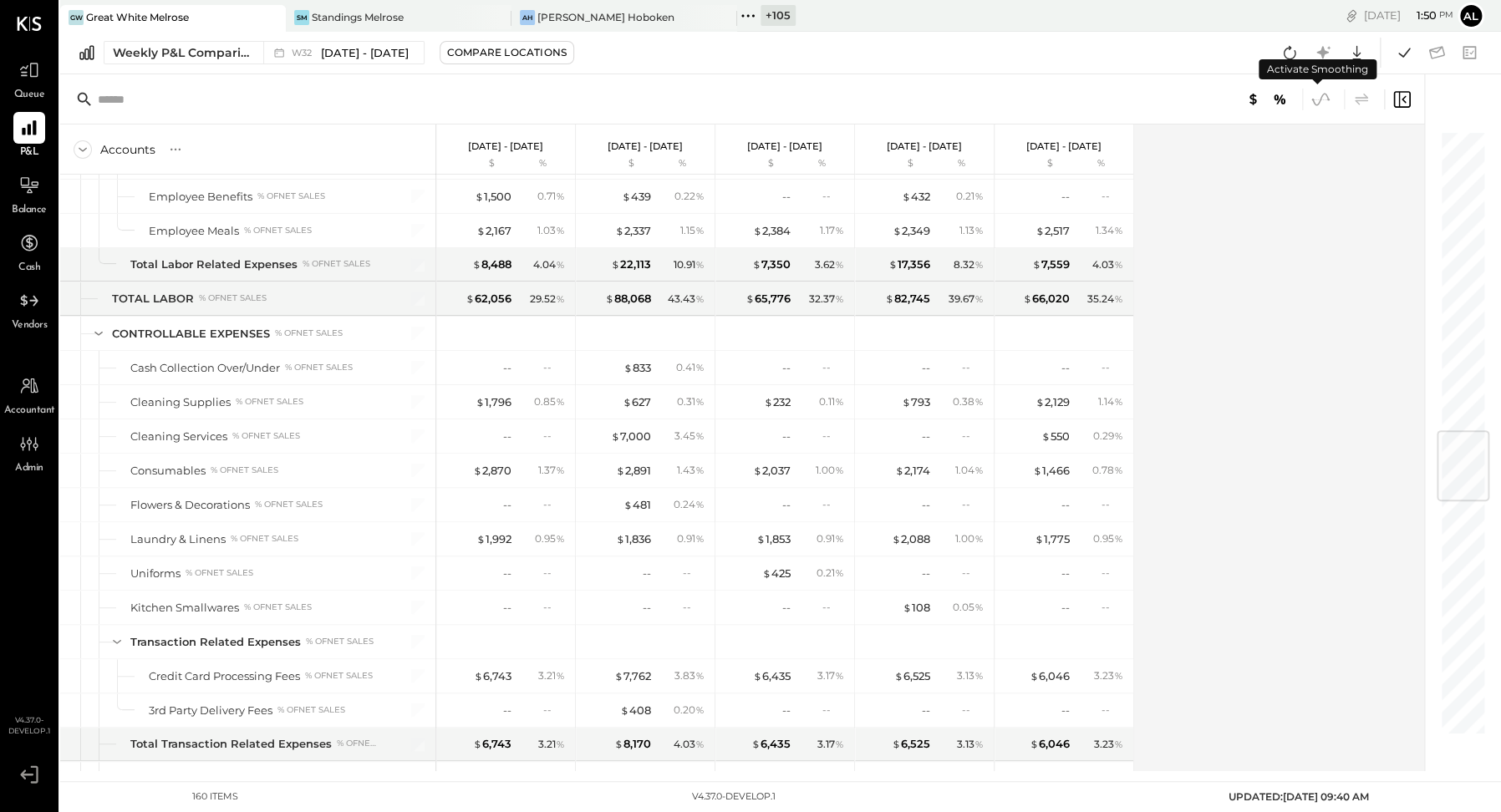
click at [1316, 100] on icon at bounding box center [1320, 99] width 22 height 22
click at [1321, 102] on icon at bounding box center [1320, 99] width 22 height 22
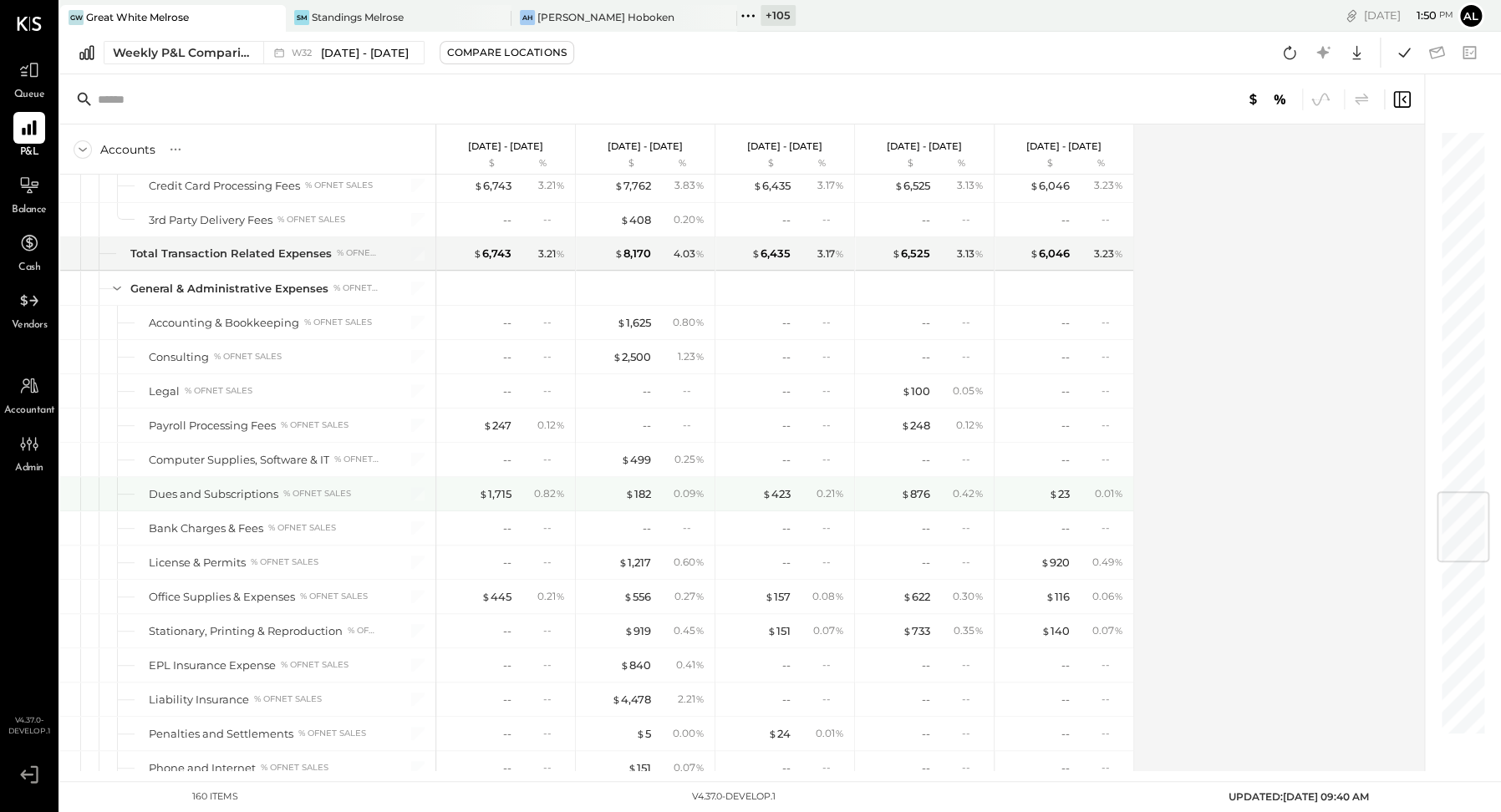
scroll to position [3072, 0]
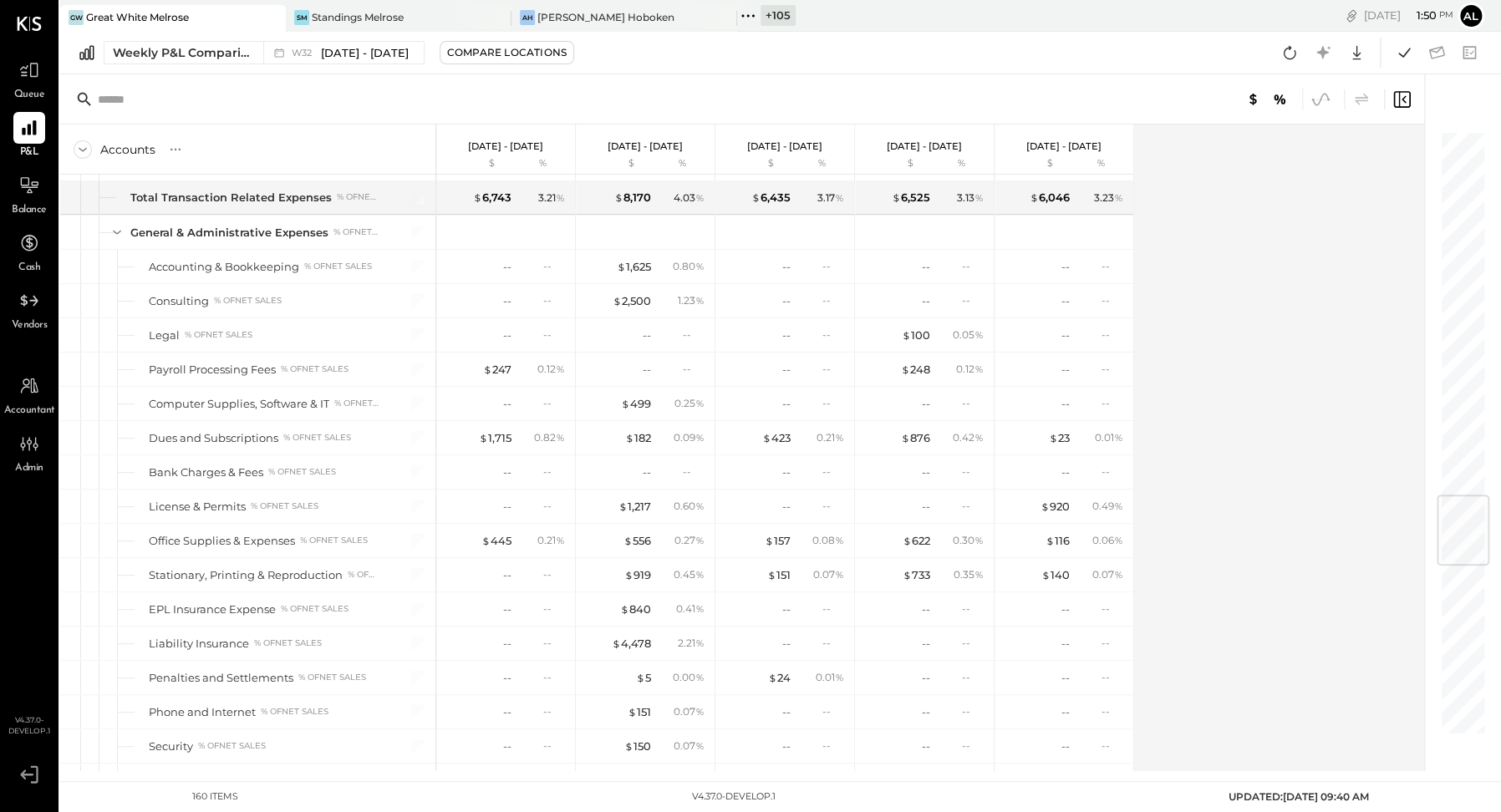
click at [1321, 108] on icon at bounding box center [1320, 99] width 22 height 22
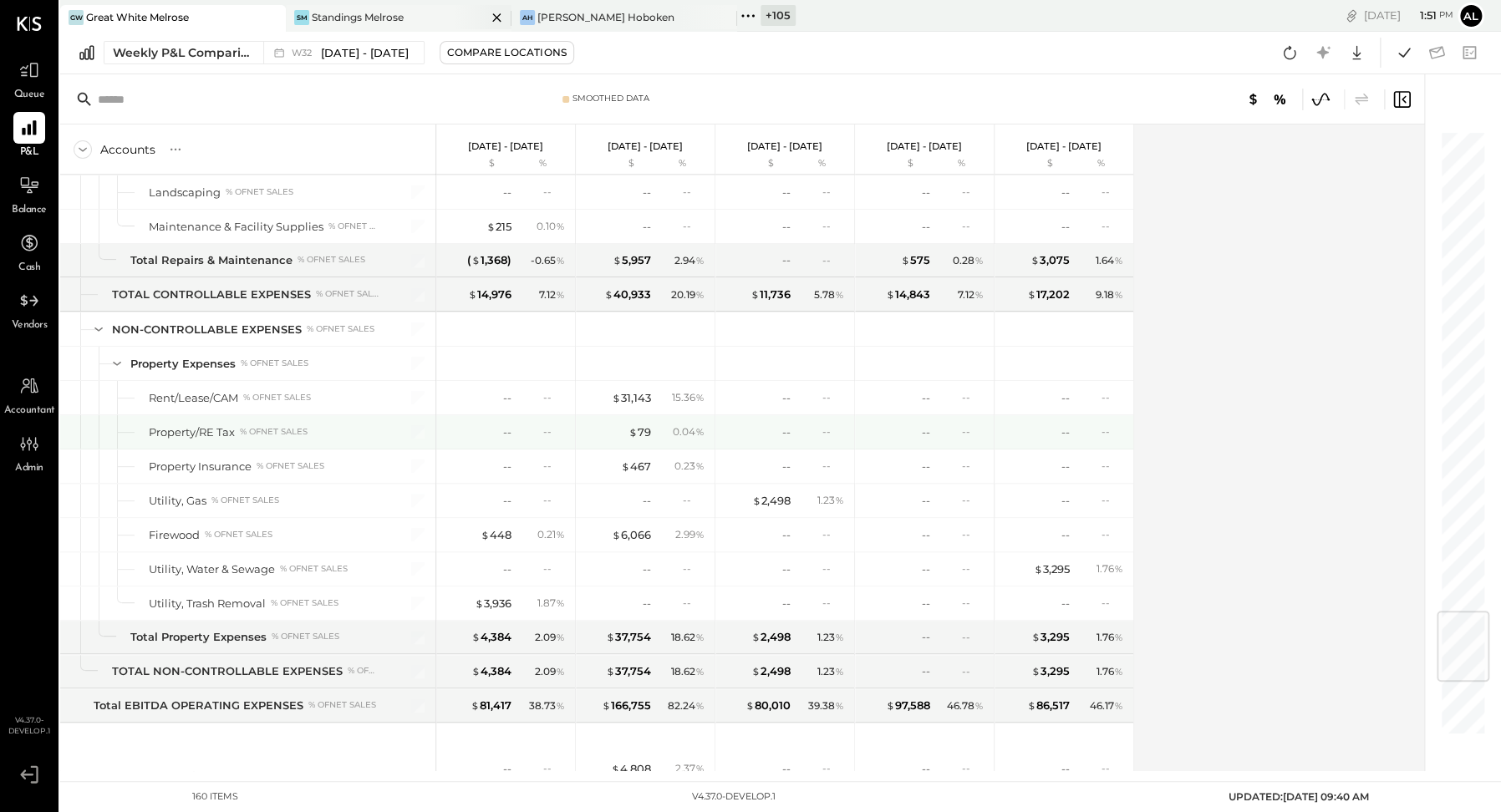
scroll to position [4047, 0]
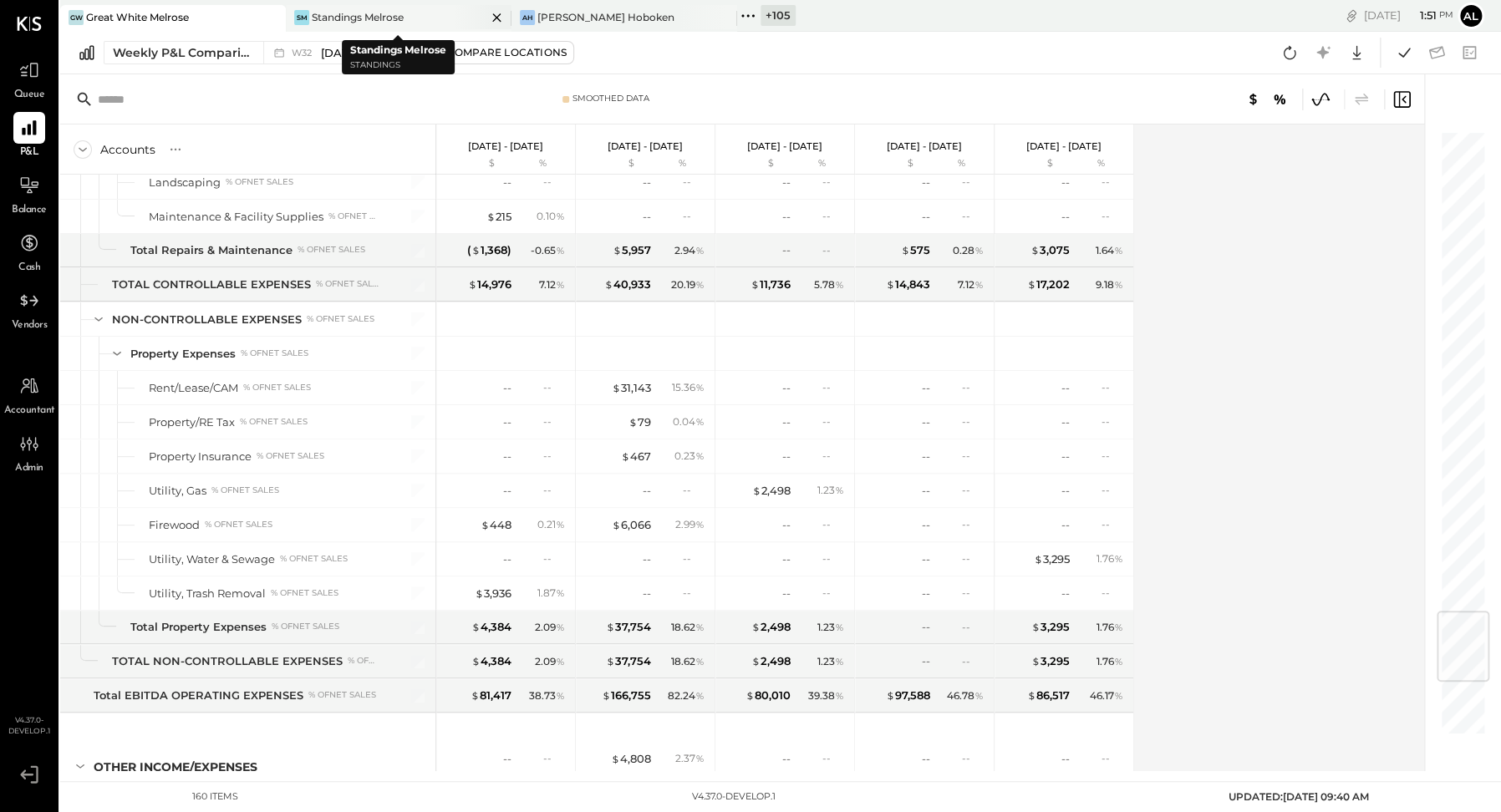
click at [356, 17] on div "Standings Melrose" at bounding box center [357, 17] width 92 height 14
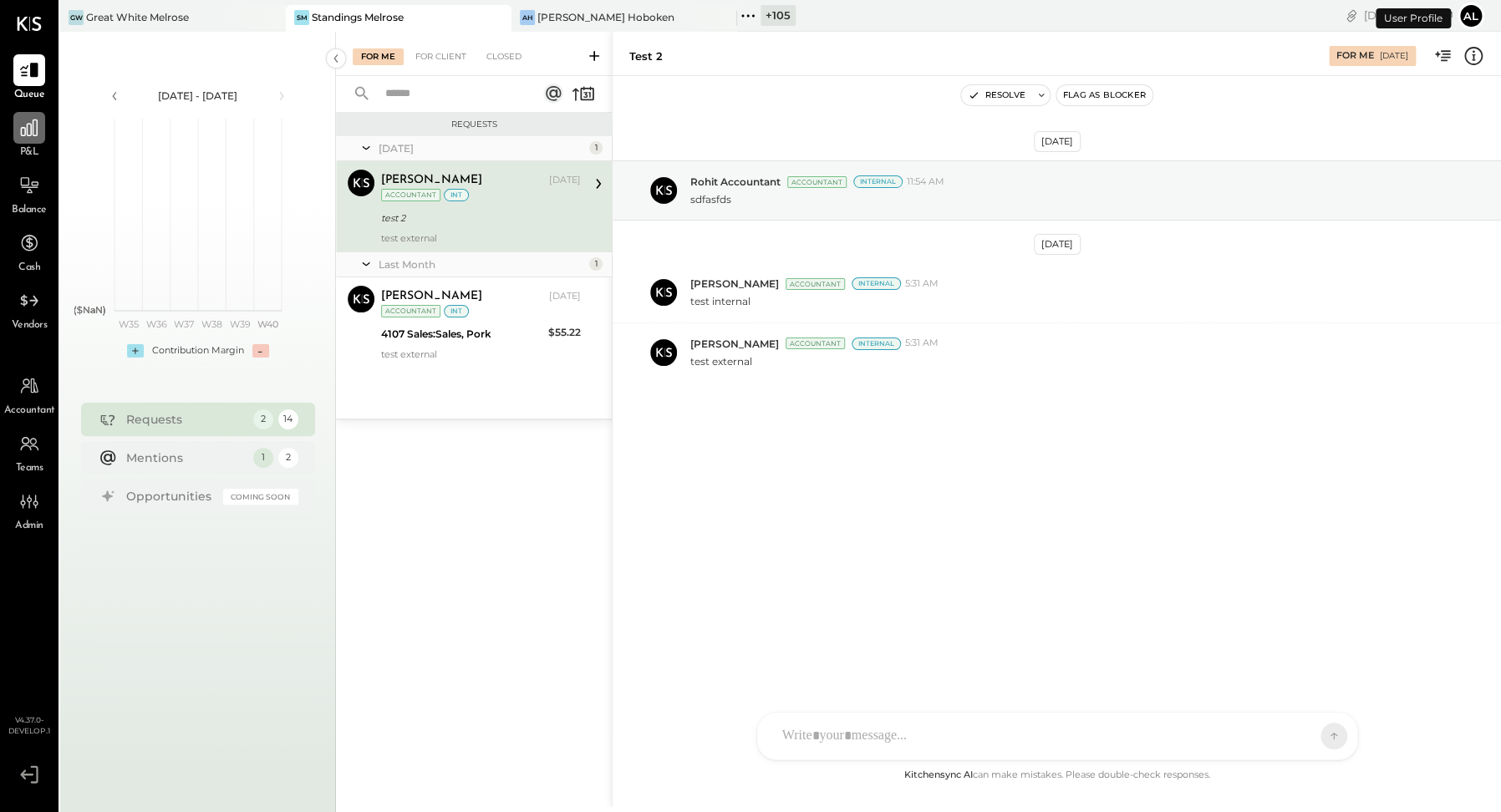
click at [23, 140] on div at bounding box center [29, 128] width 32 height 32
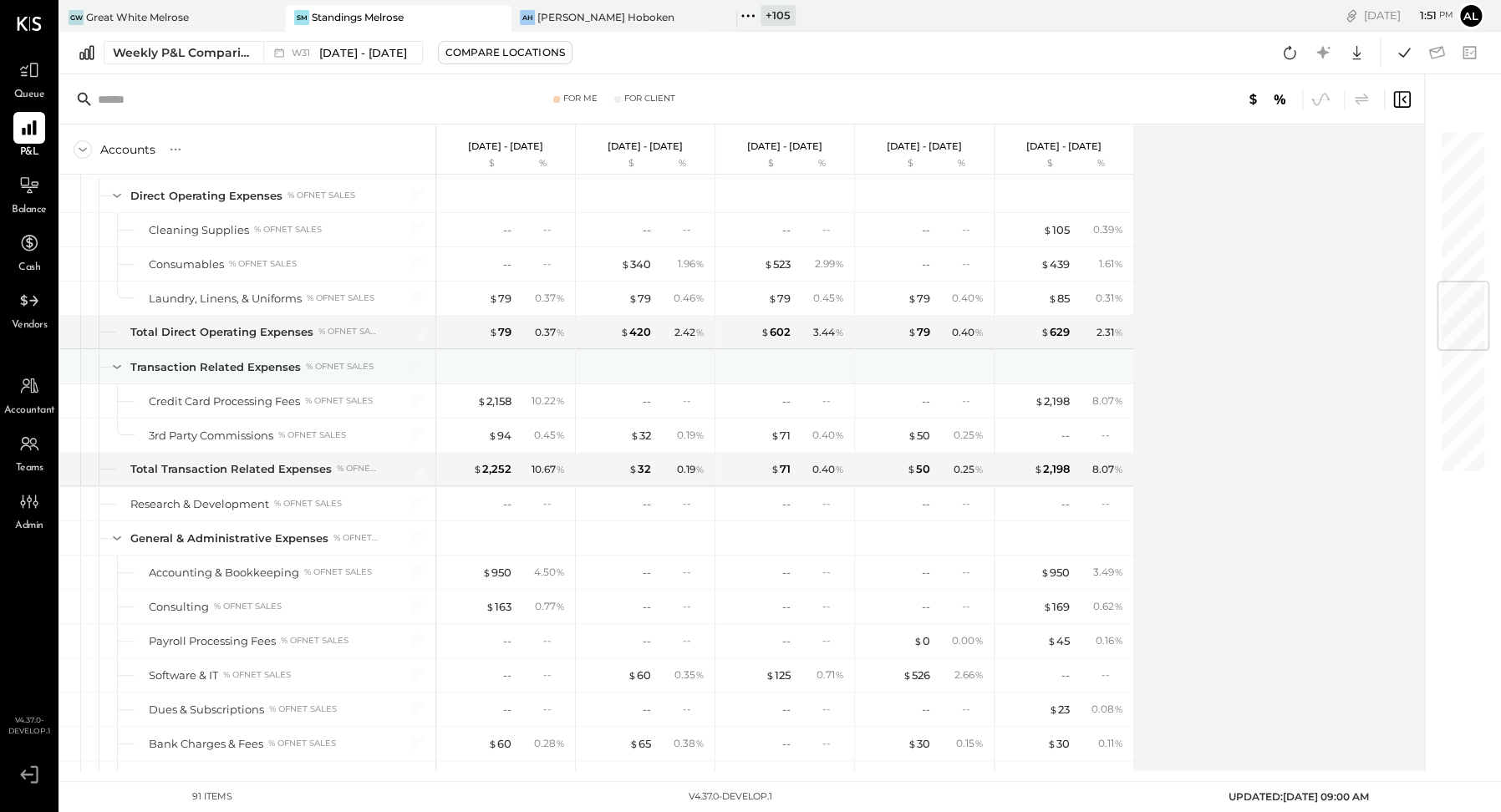
scroll to position [1332, 0]
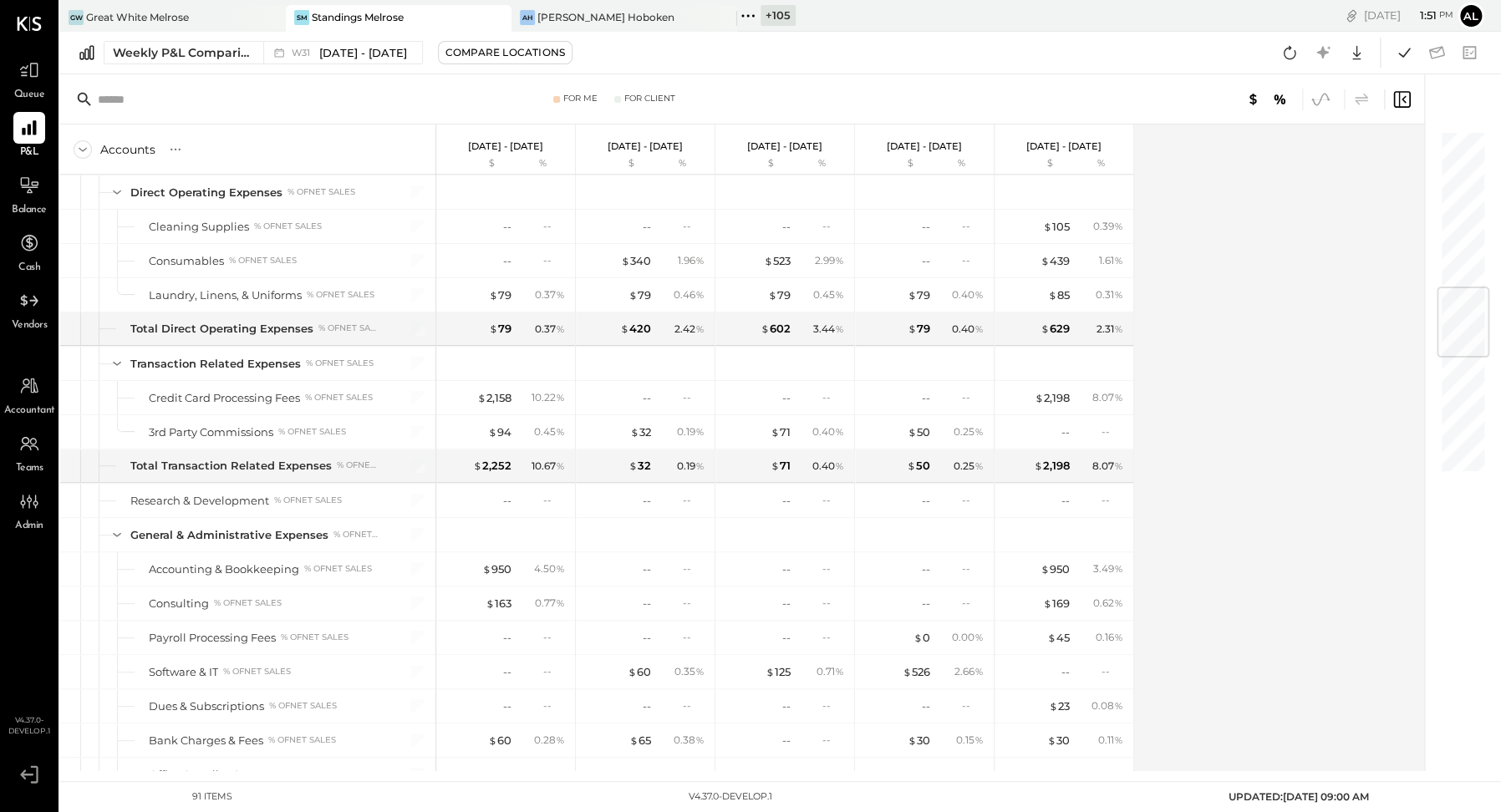
click at [1319, 105] on icon at bounding box center [1320, 99] width 22 height 22
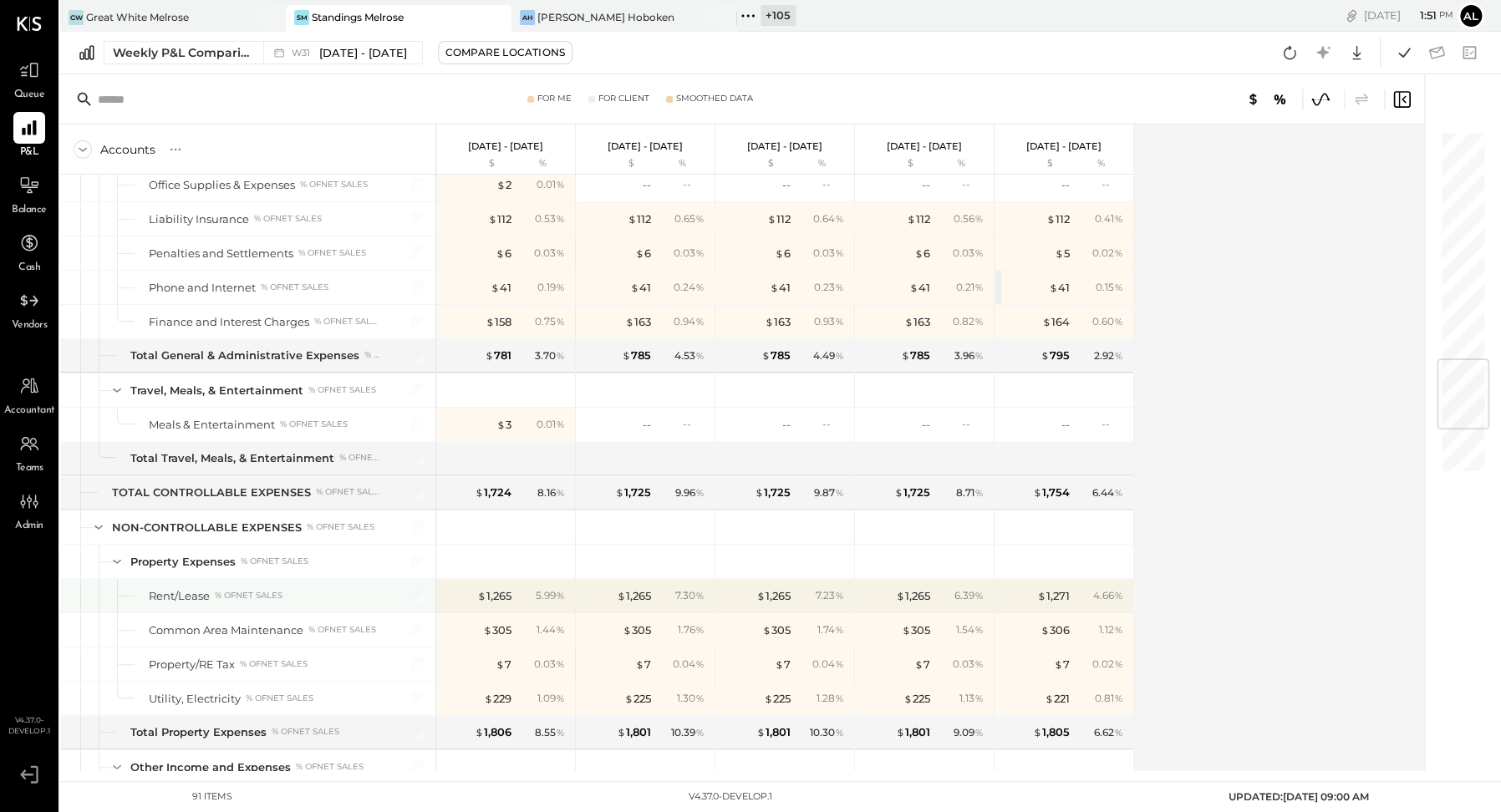
scroll to position [1950, 0]
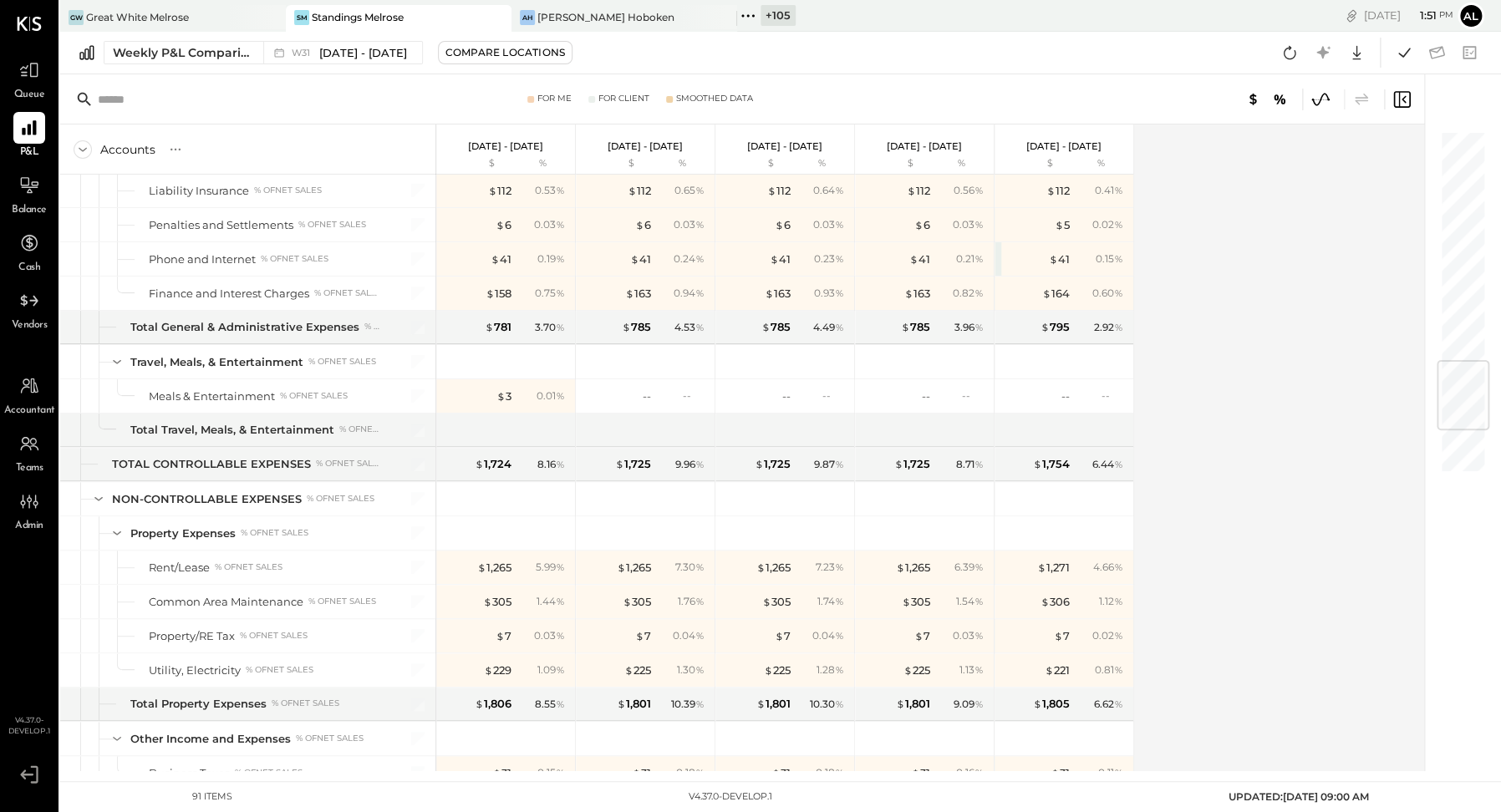
click at [1318, 102] on icon at bounding box center [1320, 99] width 16 height 12
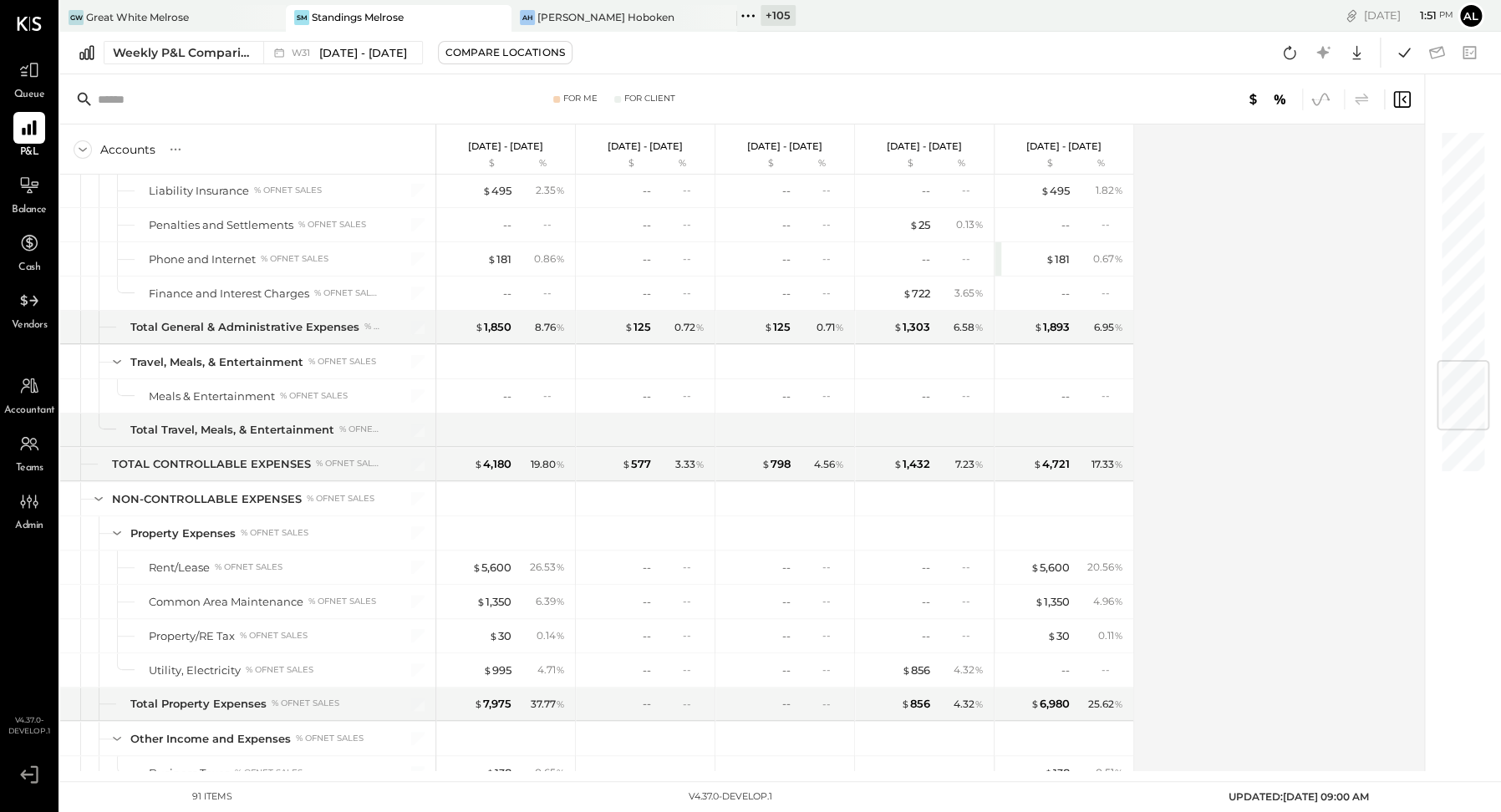
click at [1320, 90] on icon at bounding box center [1320, 99] width 22 height 22
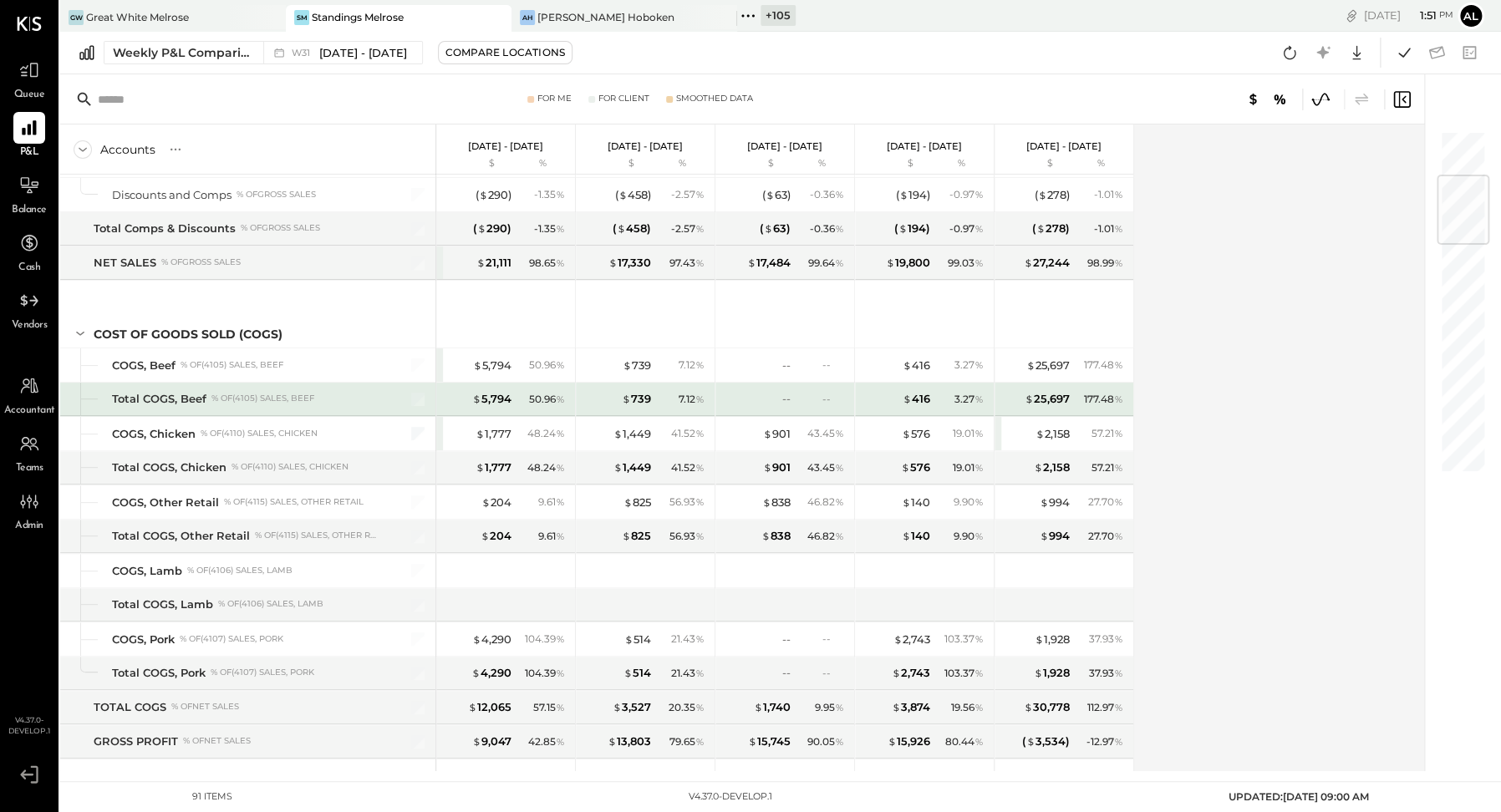
scroll to position [413, 0]
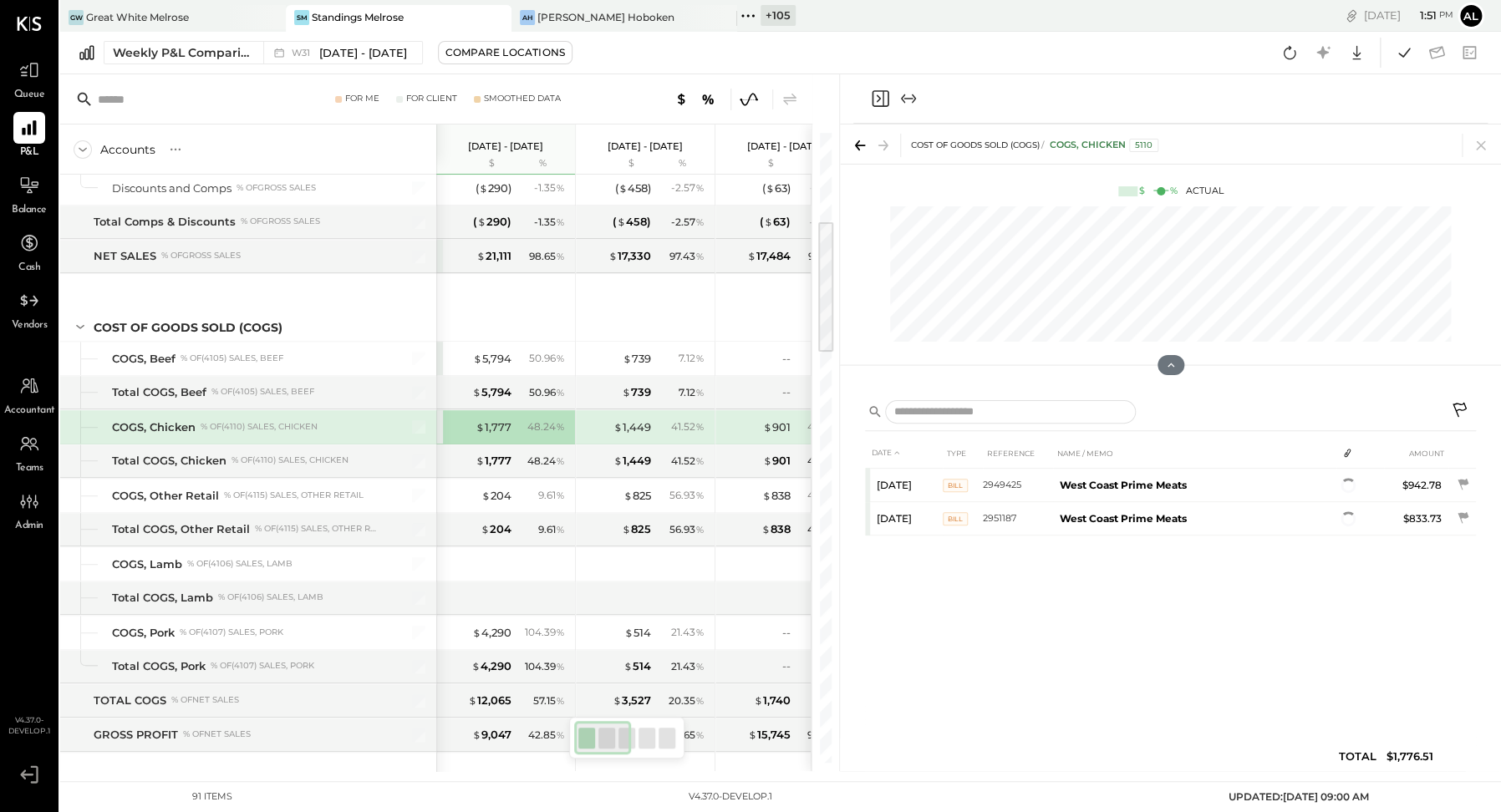
scroll to position [0, 21]
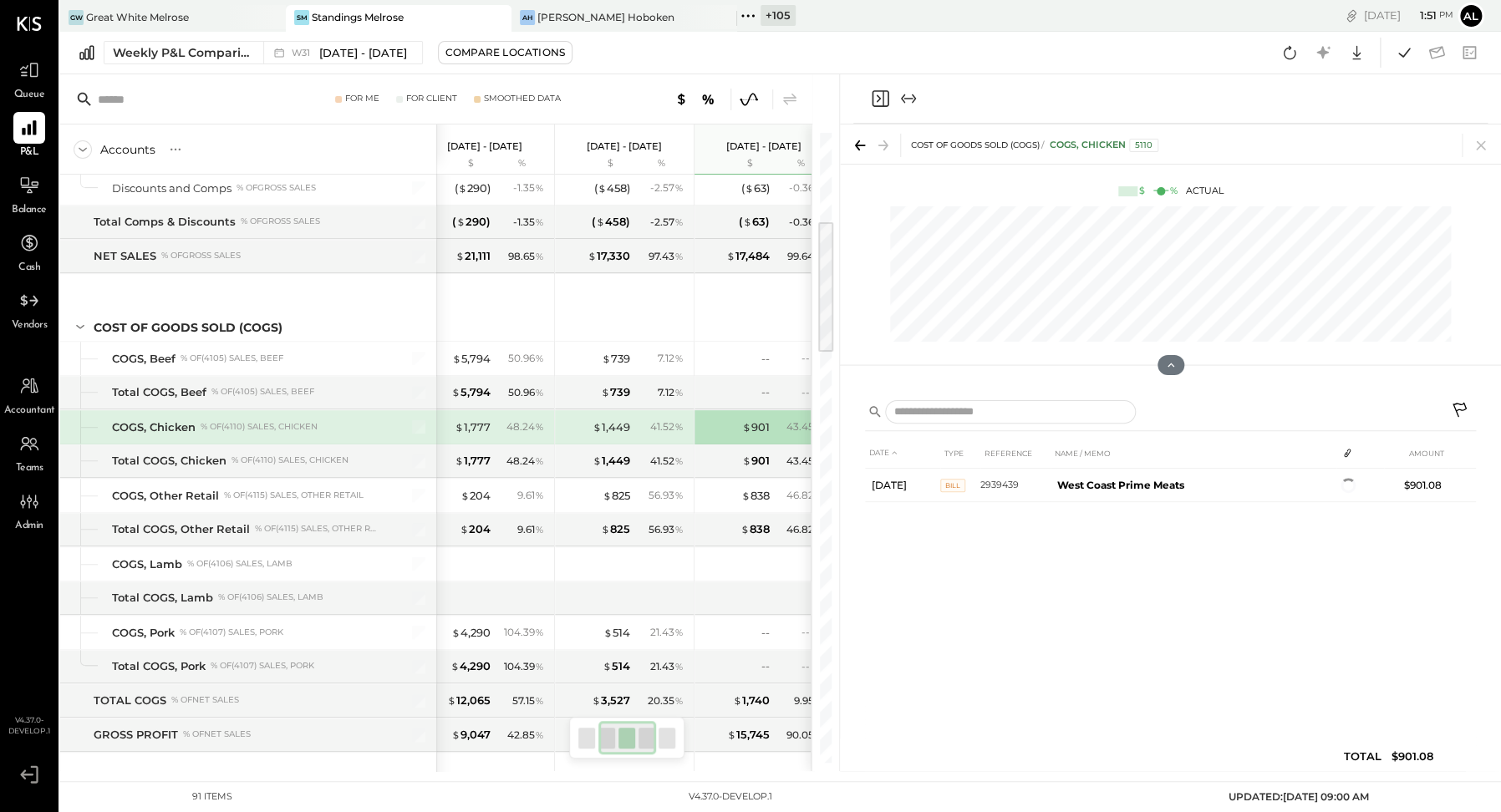
scroll to position [0, 161]
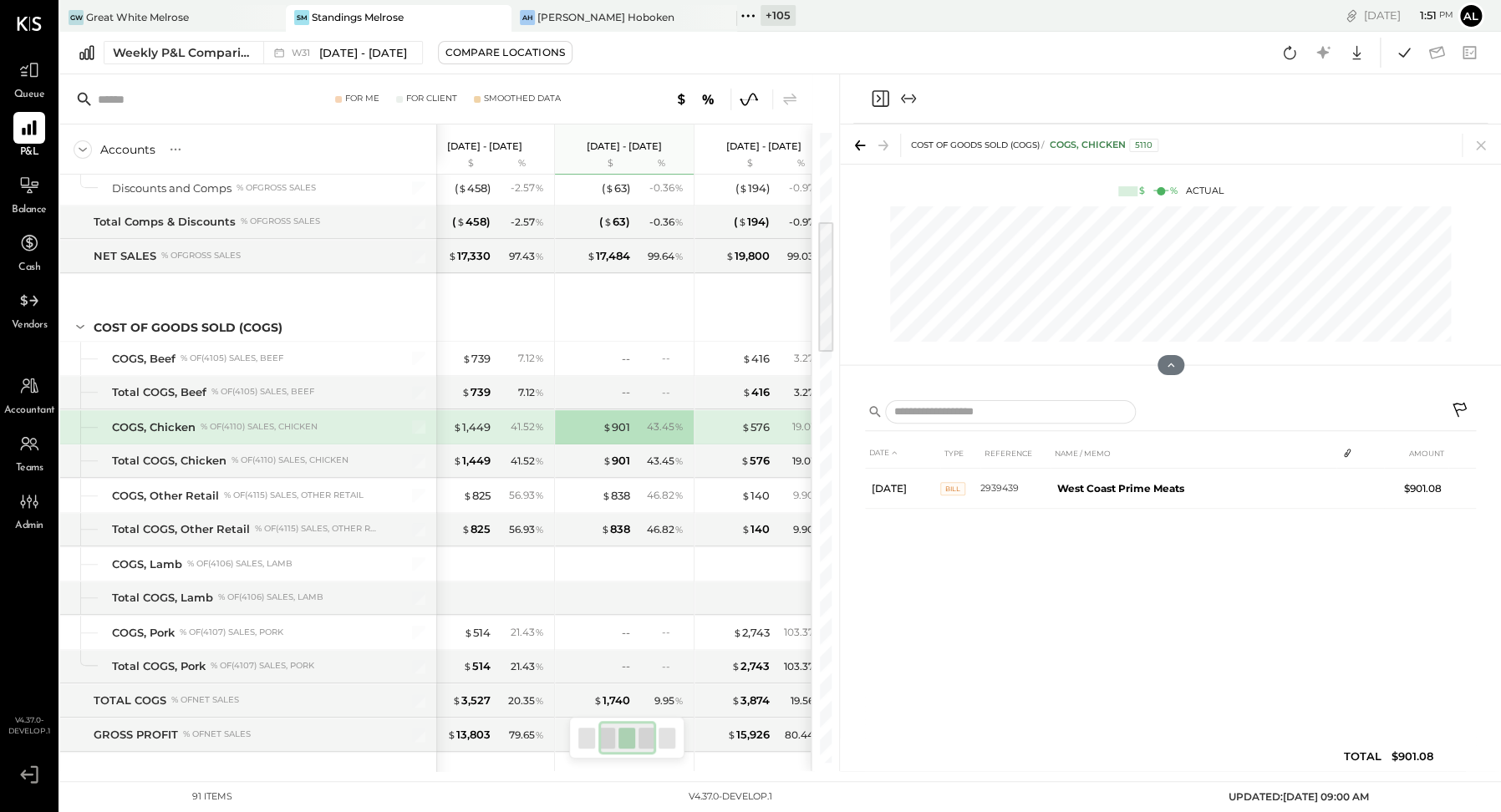
scroll to position [0, 300]
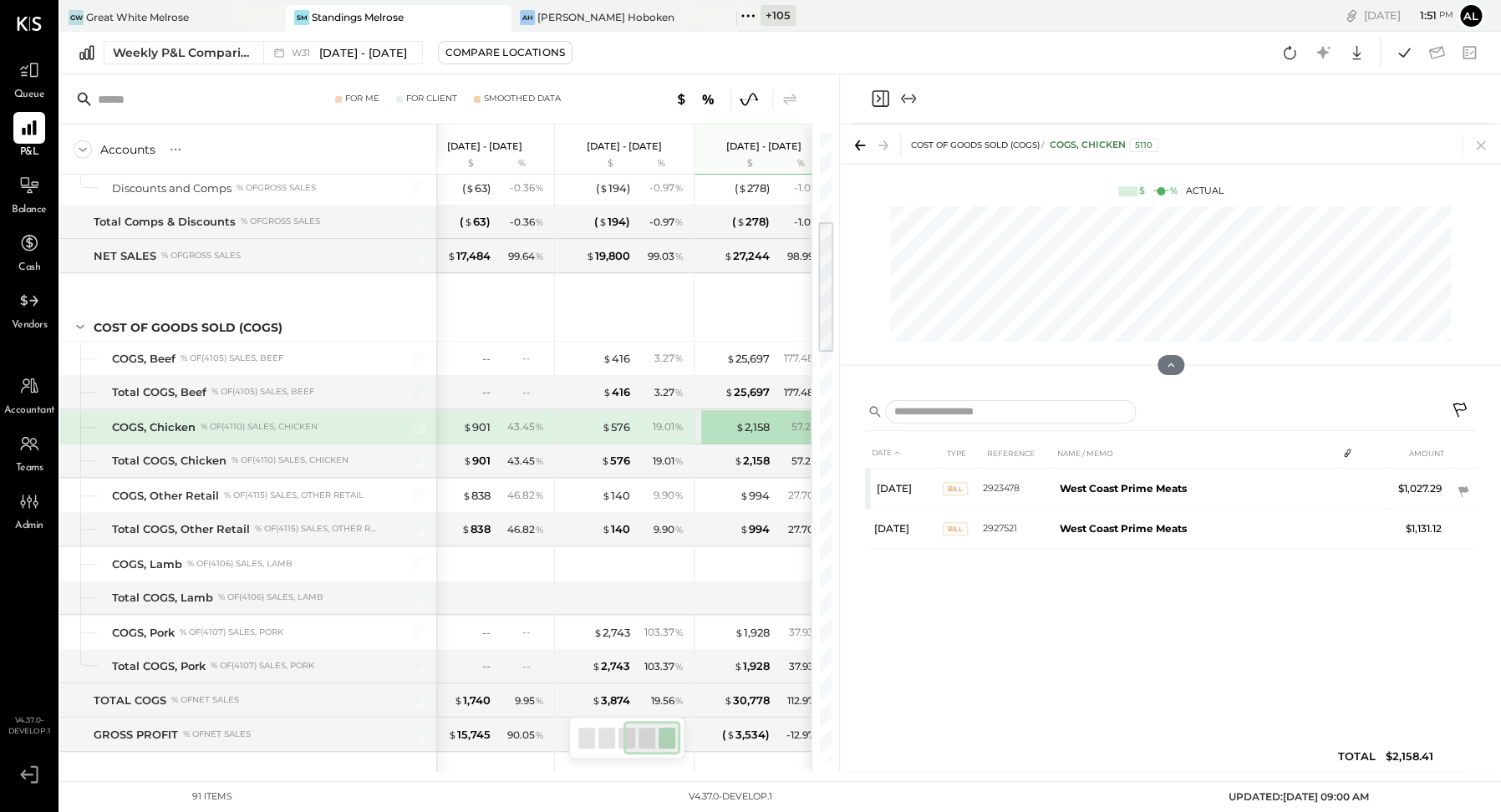
scroll to position [0, 322]
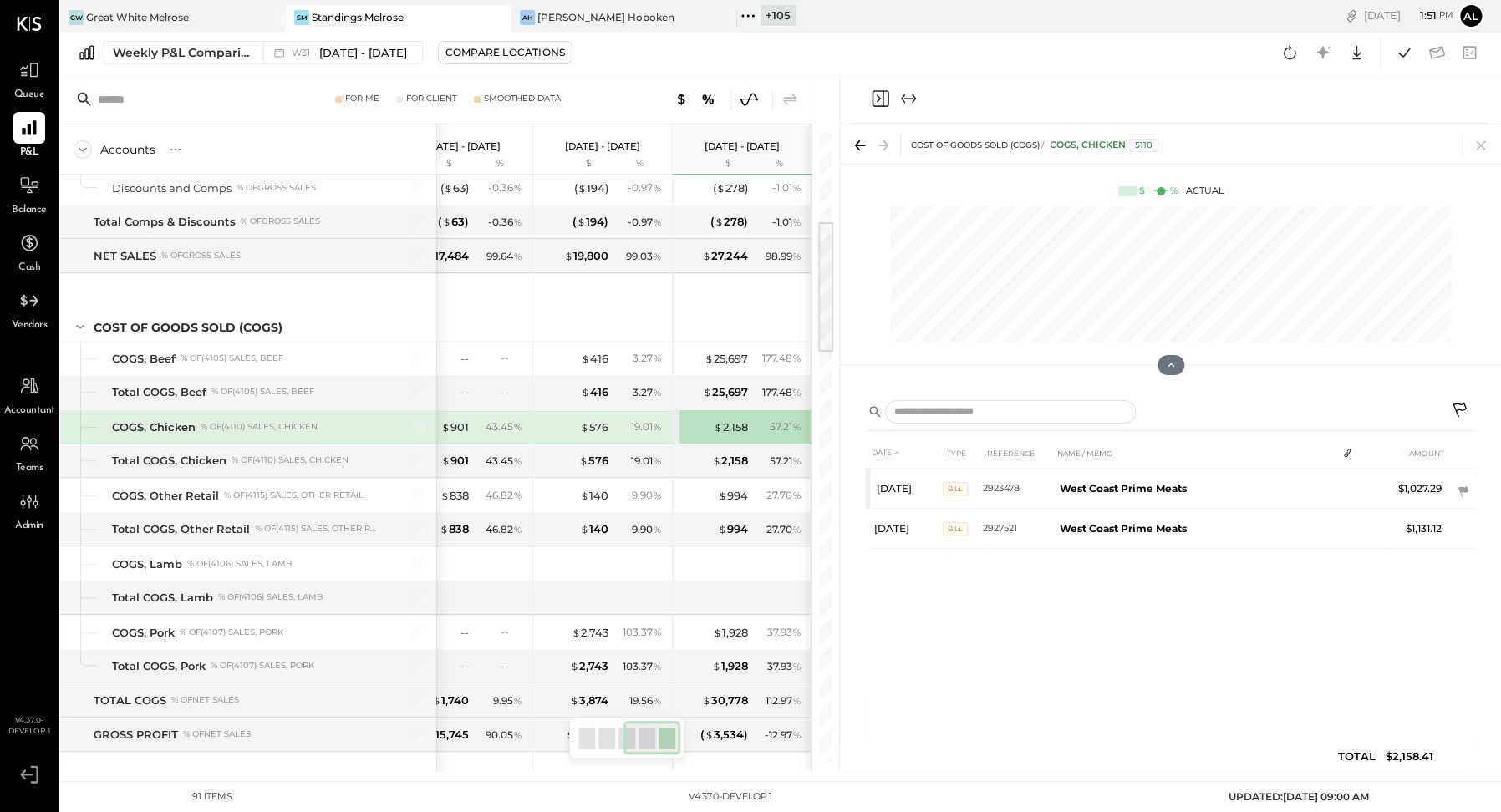
scroll to position [0, 300]
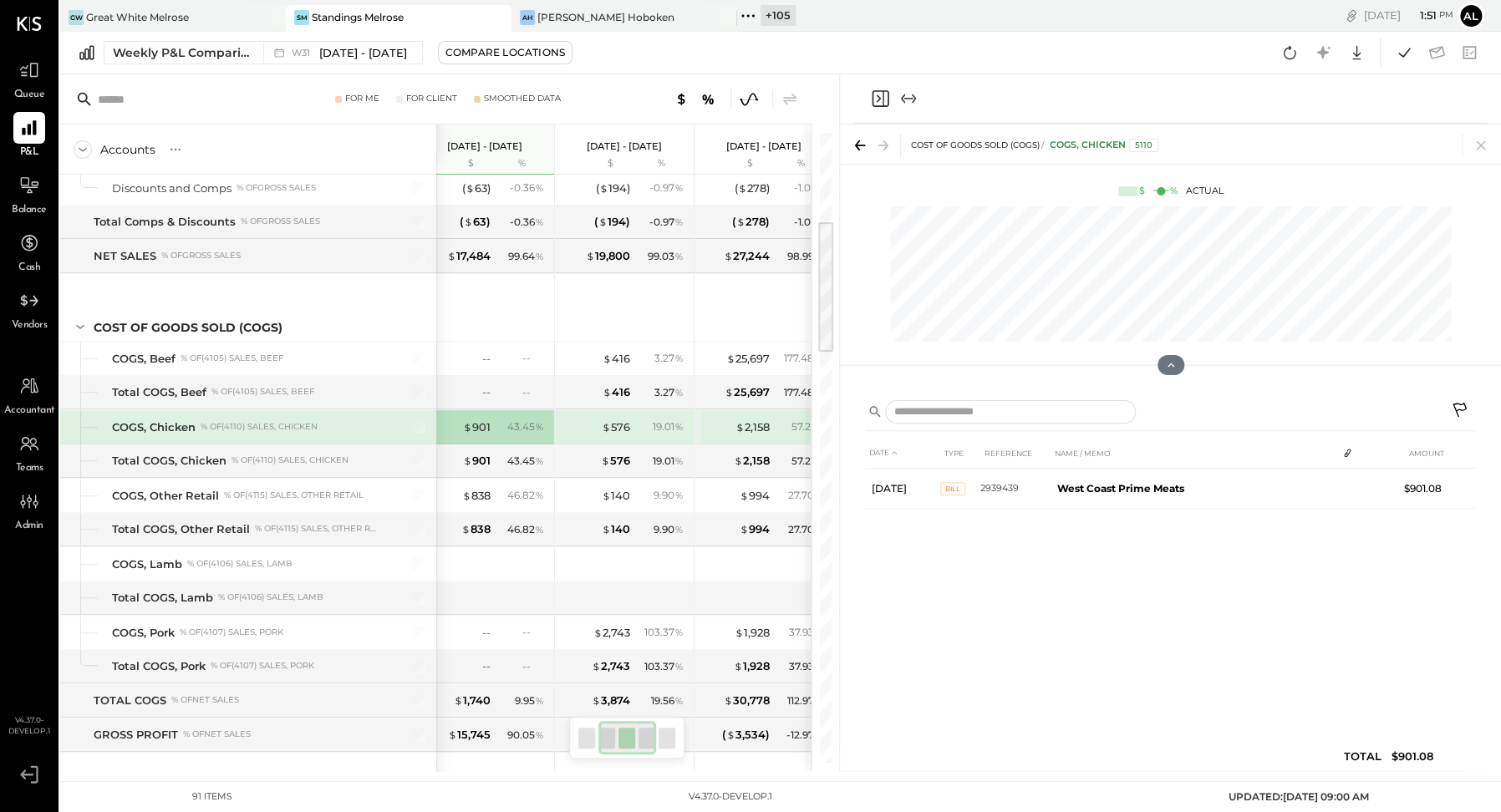
scroll to position [0, 161]
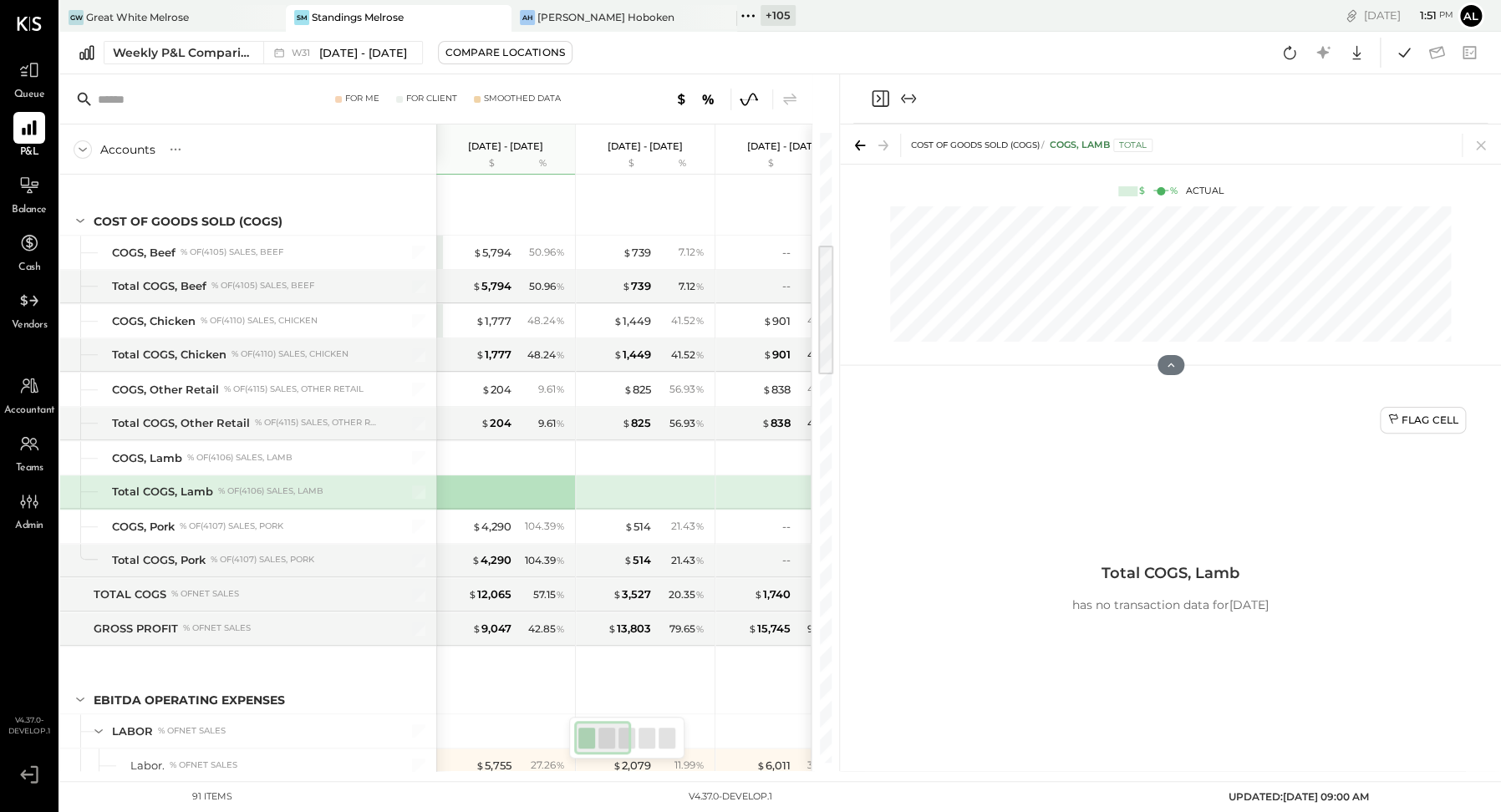
scroll to position [553, 0]
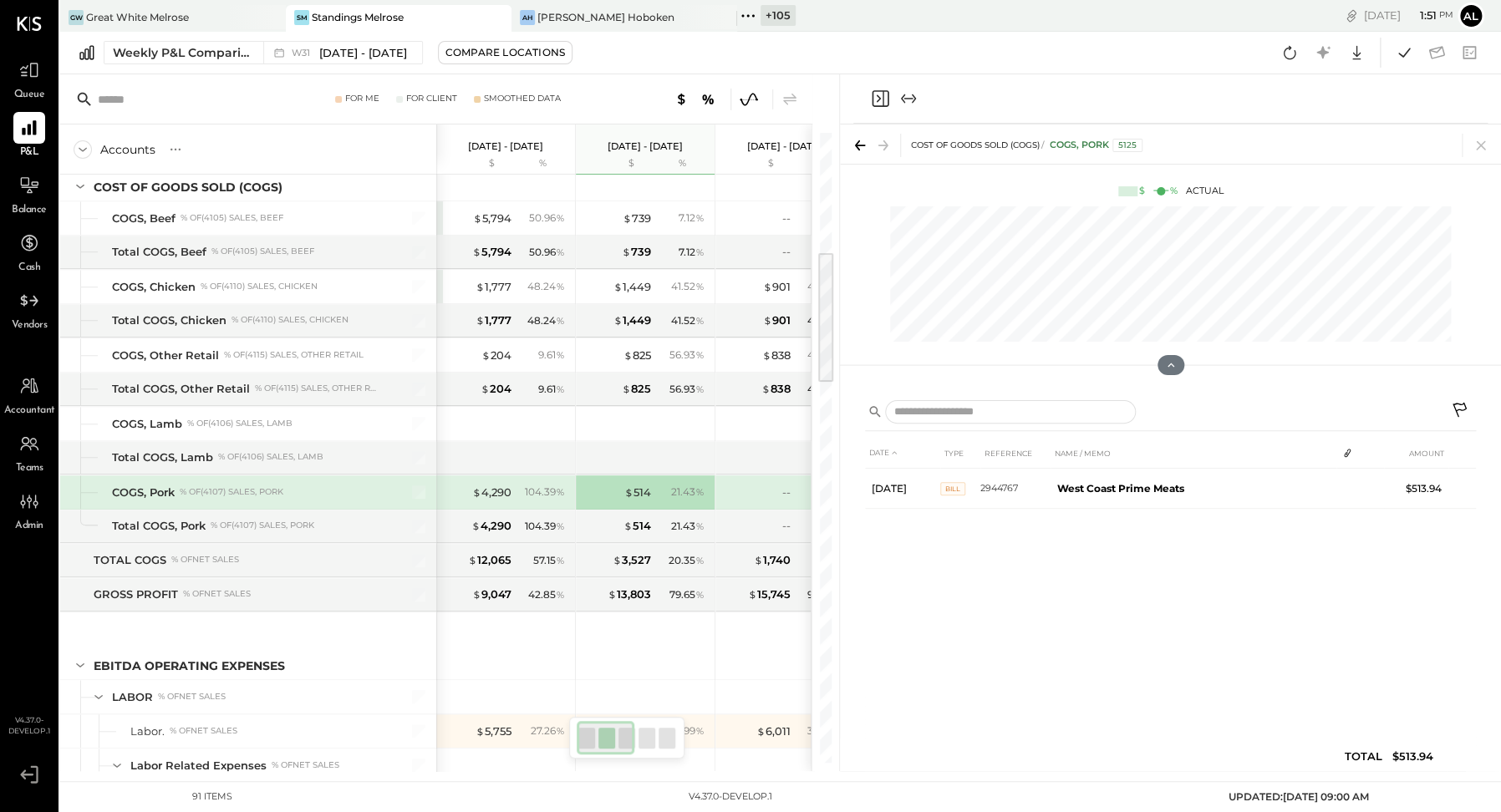
scroll to position [0, 21]
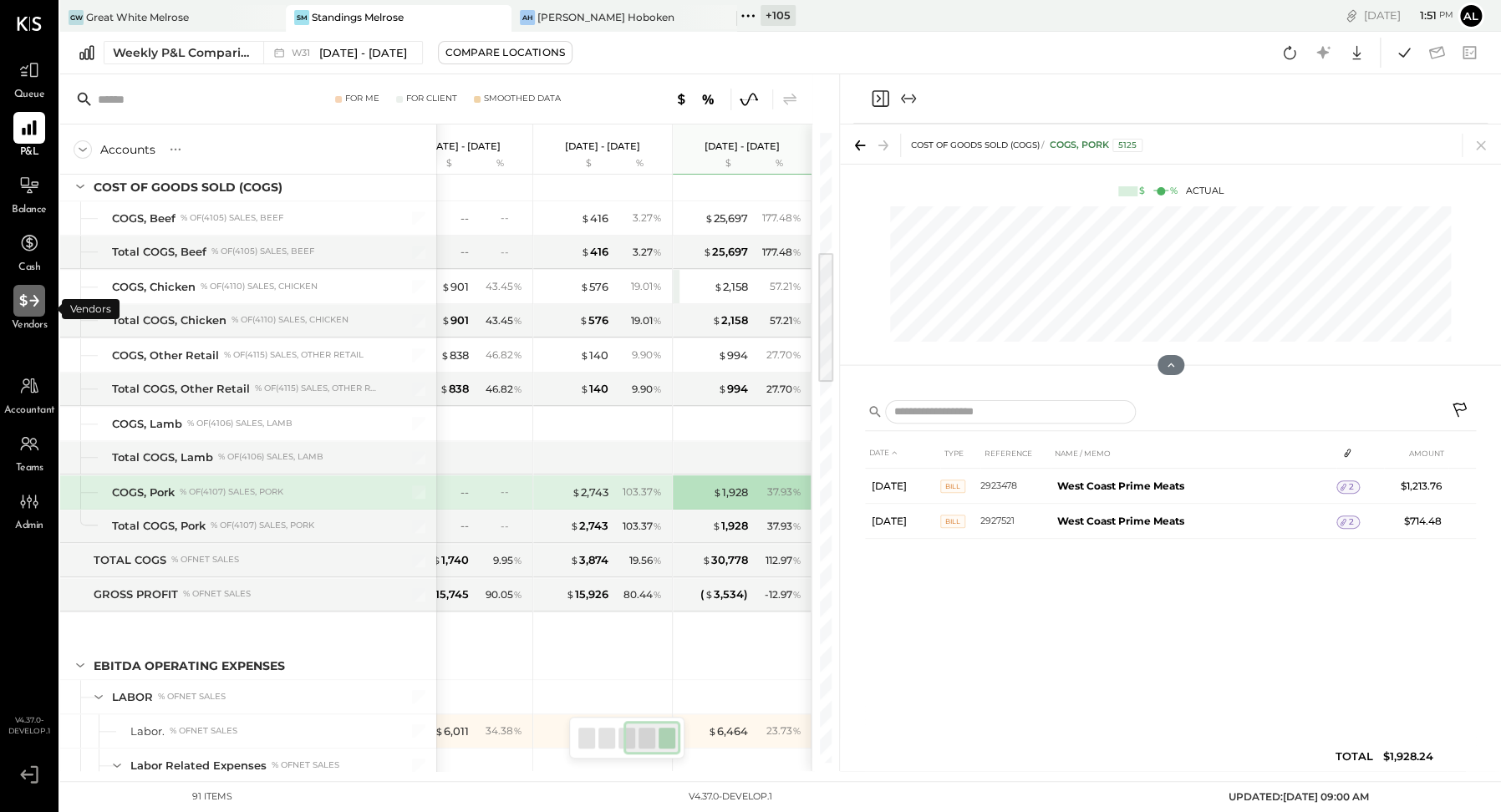
click at [34, 309] on icon at bounding box center [29, 300] width 22 height 22
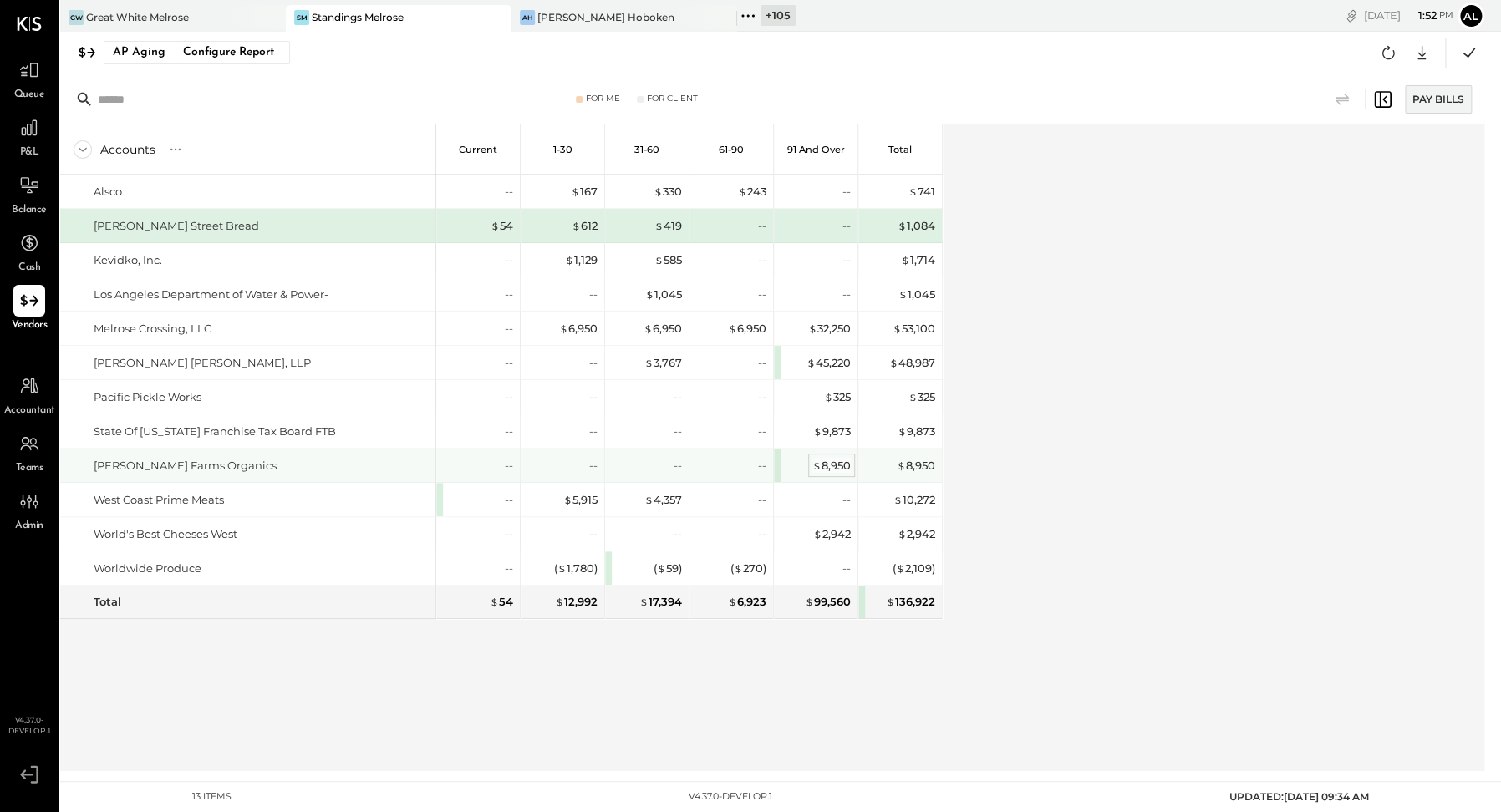
click at [823, 459] on div "$ 8,950" at bounding box center [831, 466] width 38 height 16
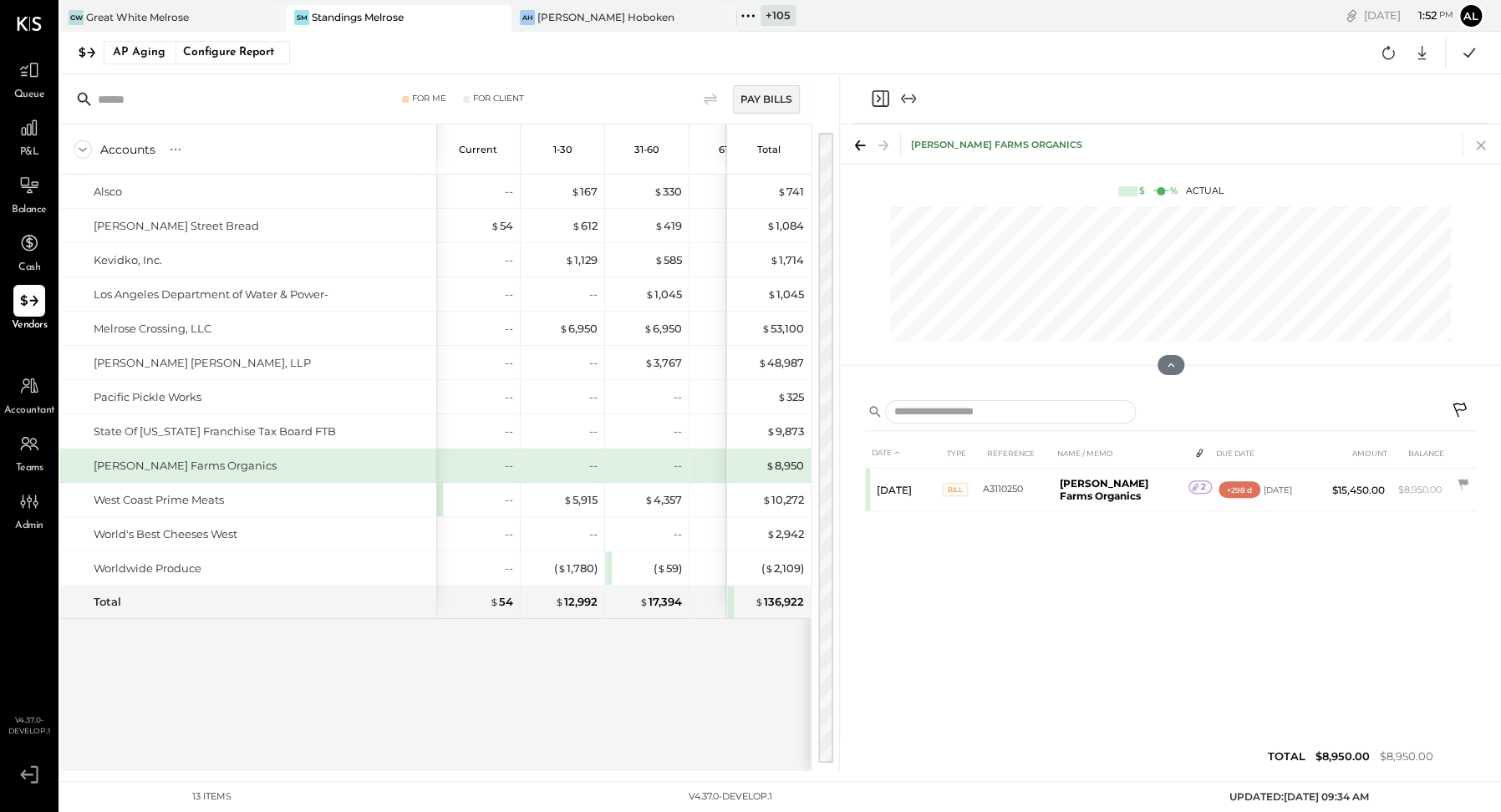
click at [1418, 145] on icon at bounding box center [1480, 145] width 23 height 23
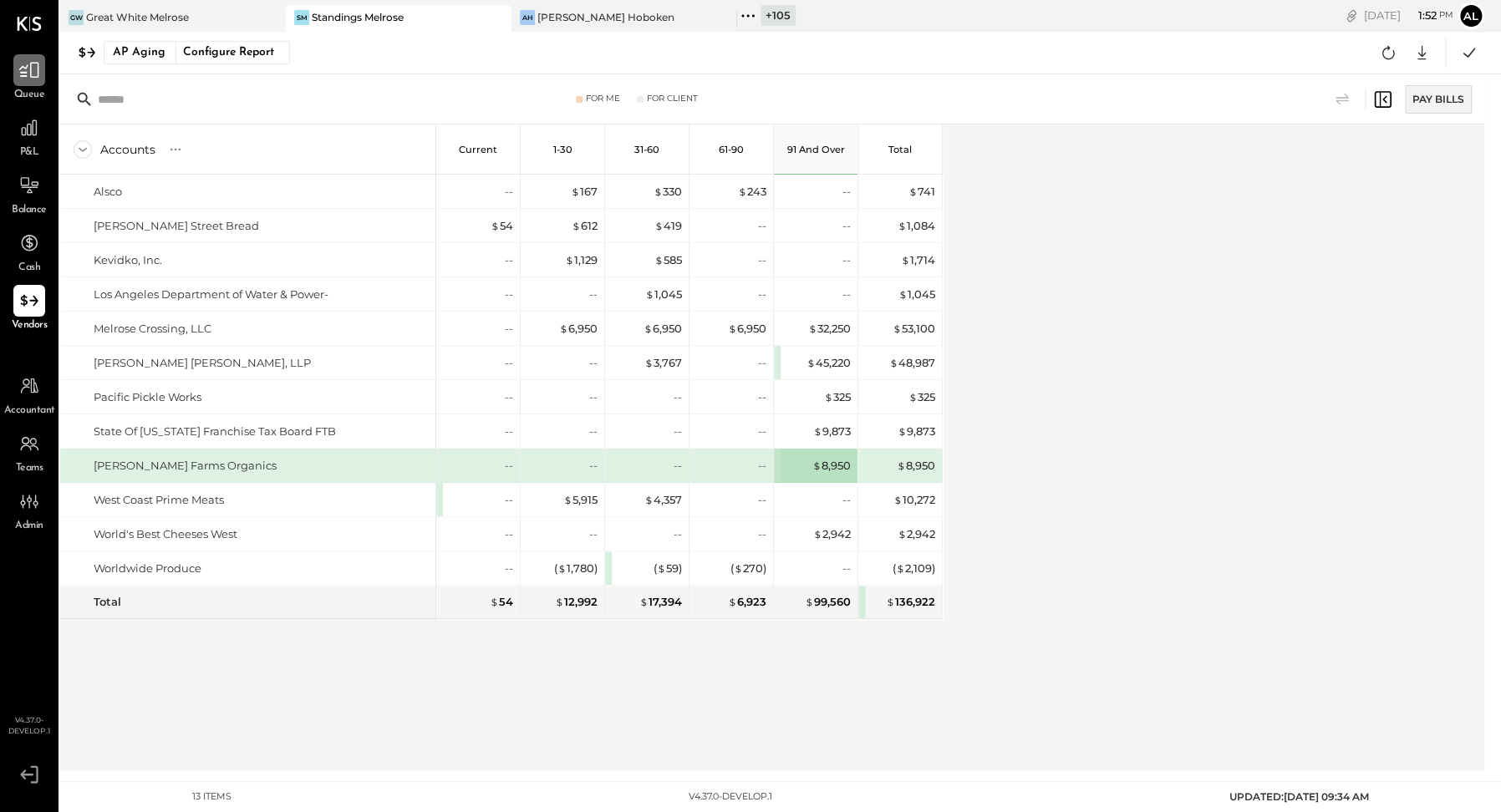
click at [32, 82] on div at bounding box center [29, 70] width 32 height 32
